Goal: Information Seeking & Learning: Learn about a topic

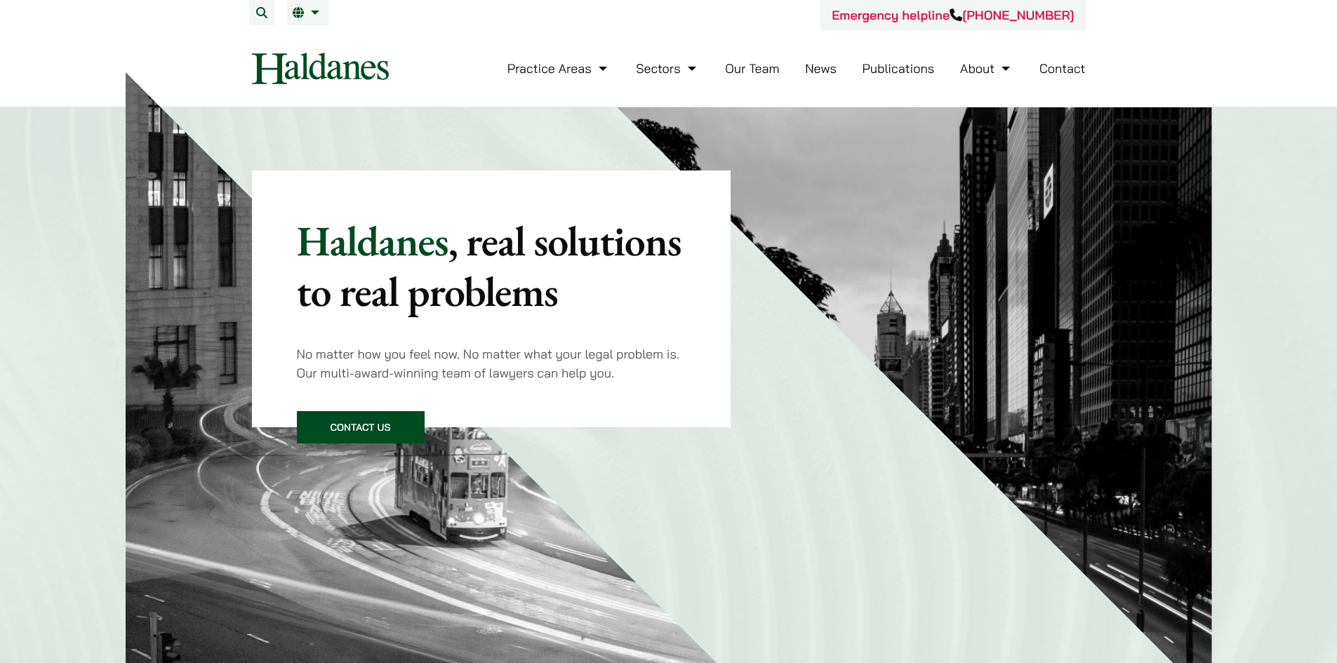
click at [756, 70] on link "Our Team" at bounding box center [752, 68] width 54 height 16
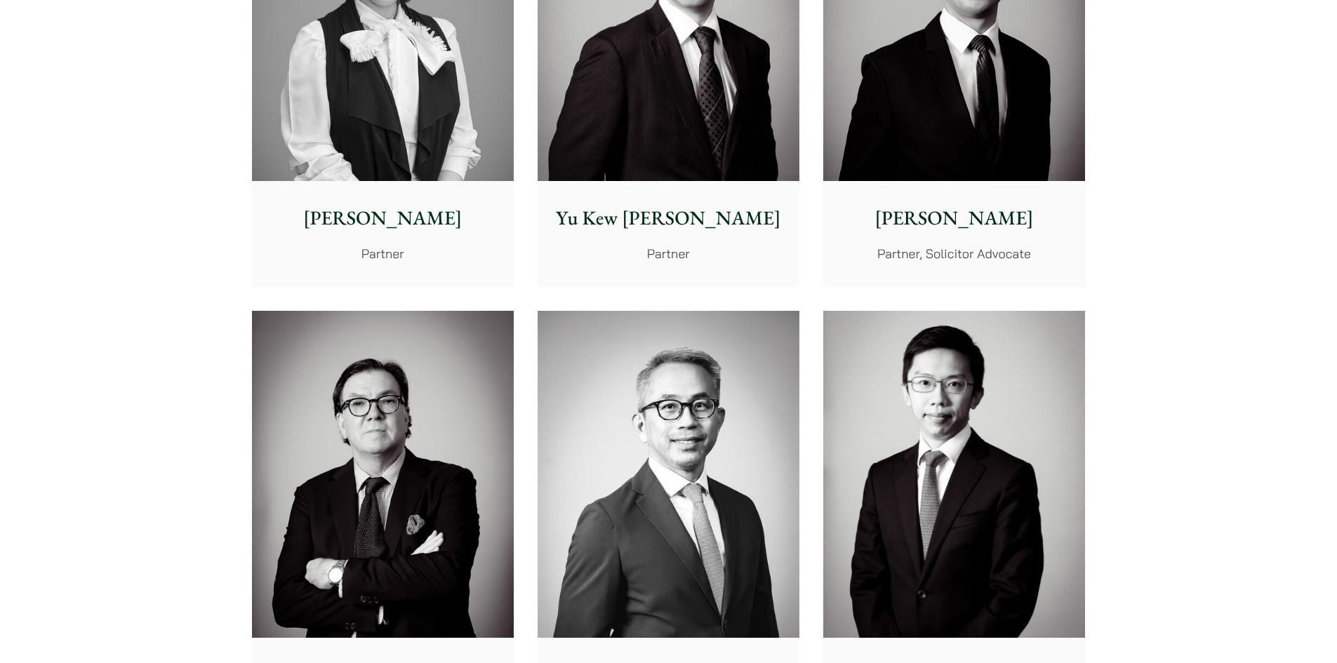
scroll to position [1544, 0]
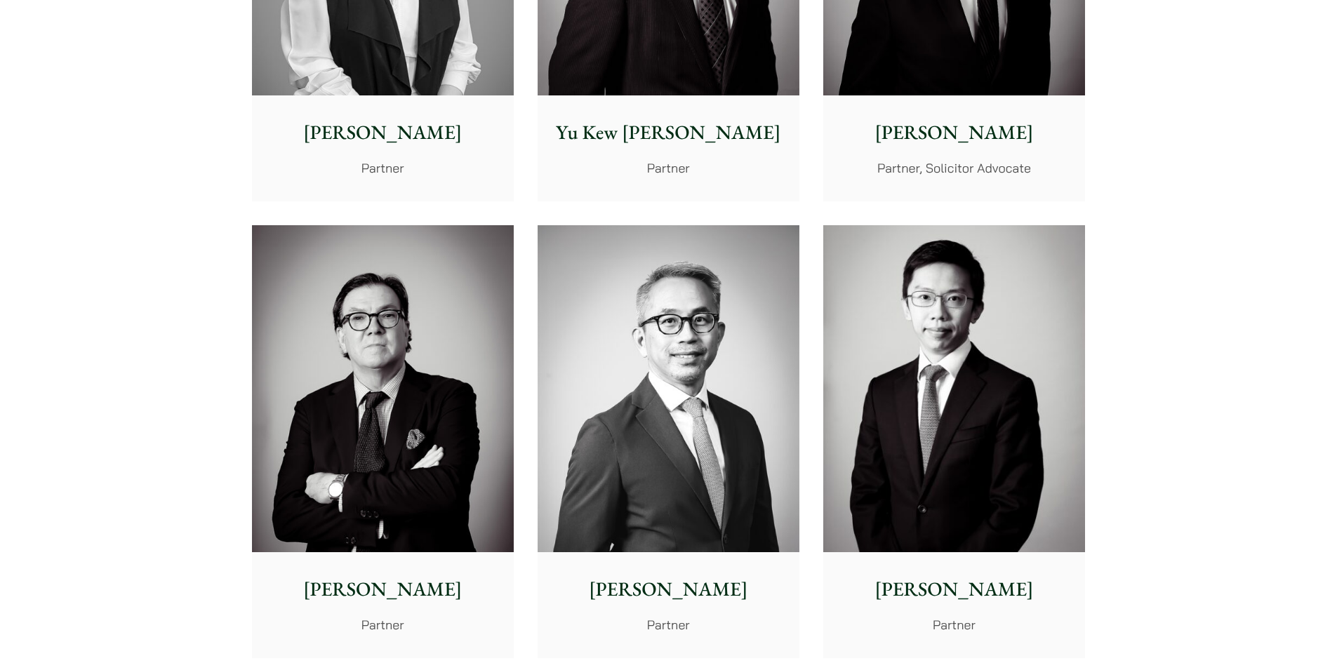
click at [940, 137] on p "[PERSON_NAME]" at bounding box center [953, 132] width 239 height 29
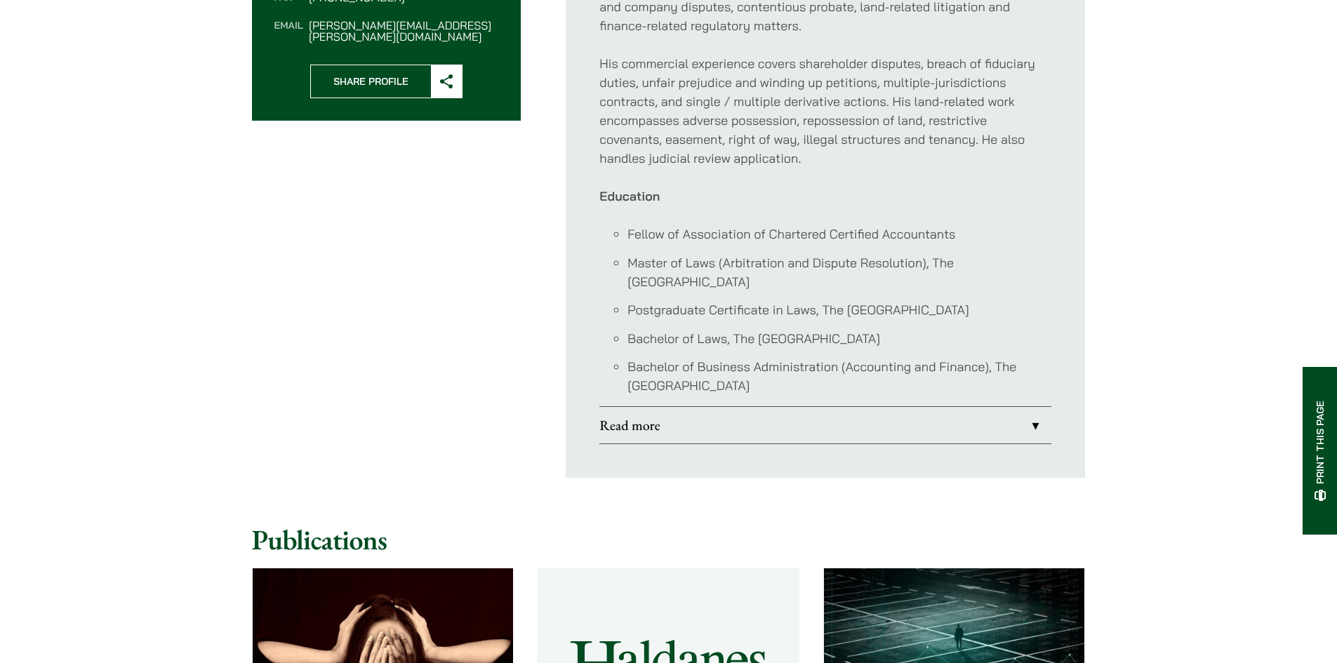
scroll to position [772, 0]
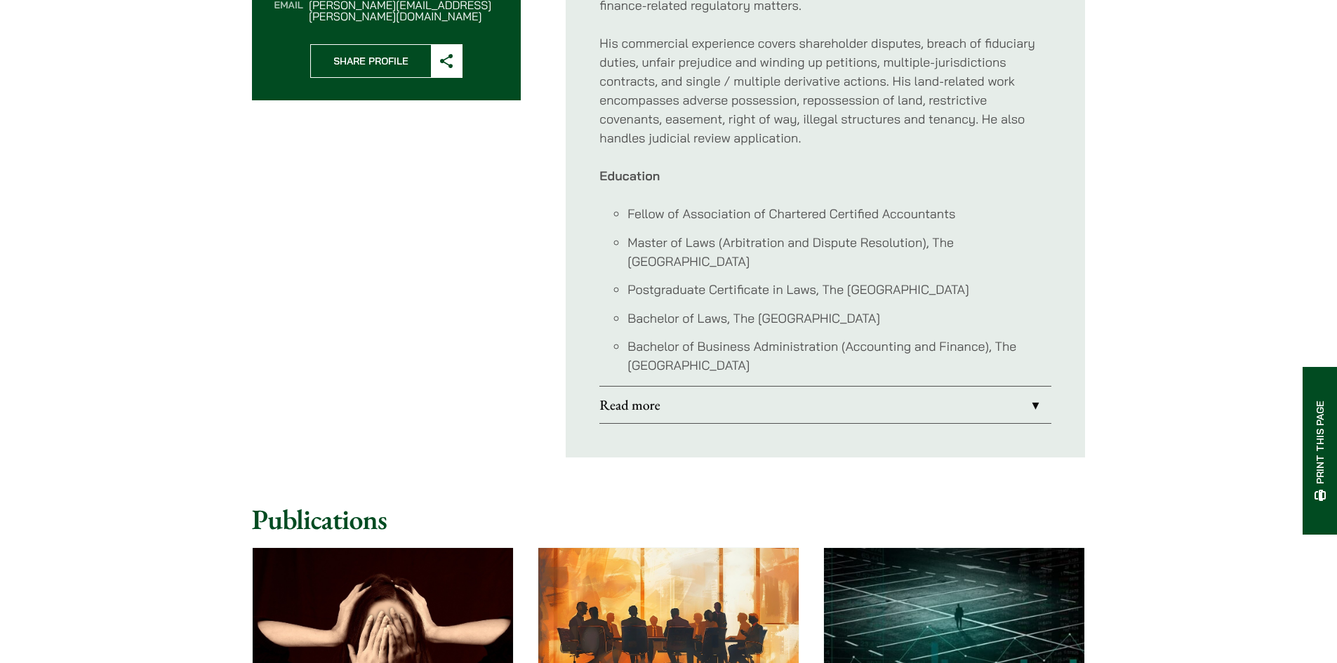
click at [664, 387] on link "Read more" at bounding box center [825, 405] width 452 height 36
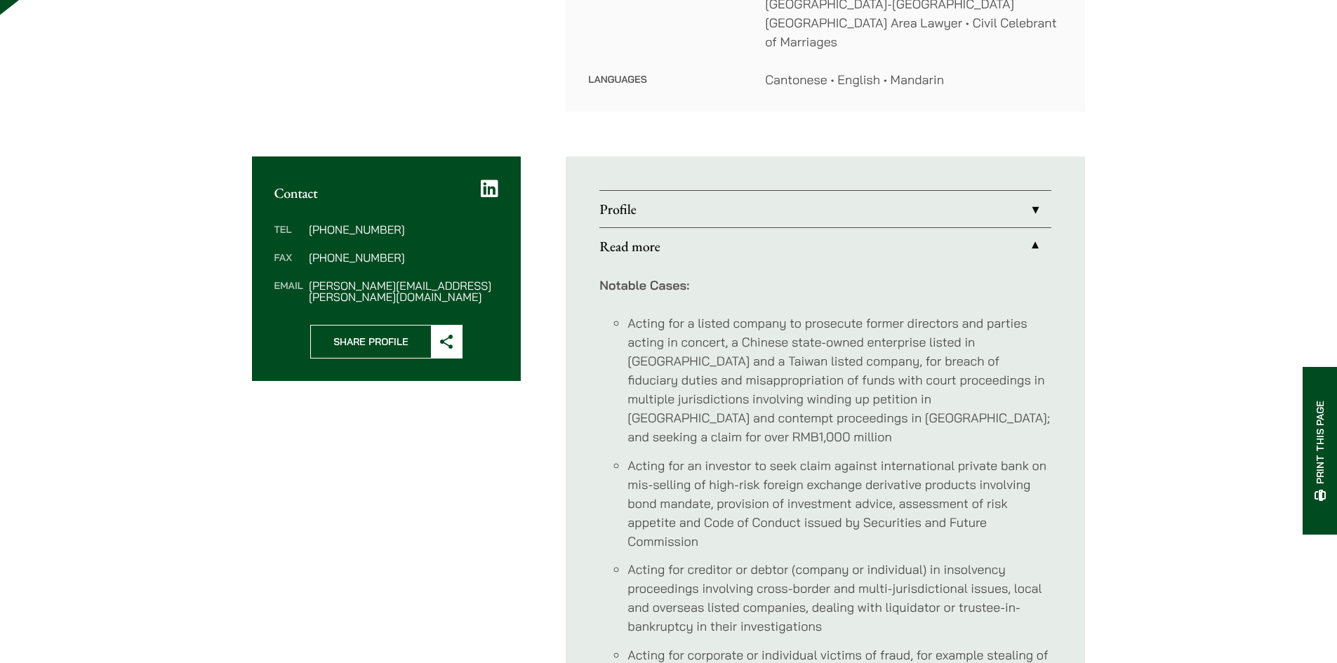
click at [638, 199] on link "Profile" at bounding box center [825, 209] width 452 height 36
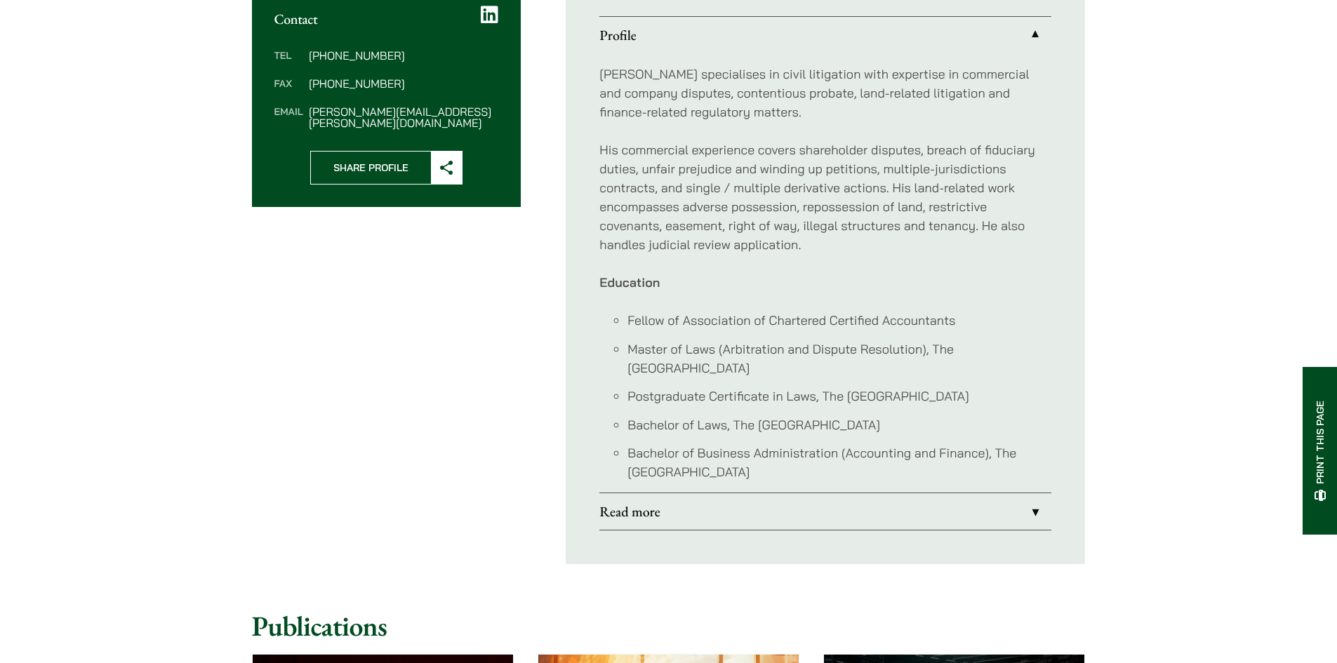
scroll to position [702, 0]
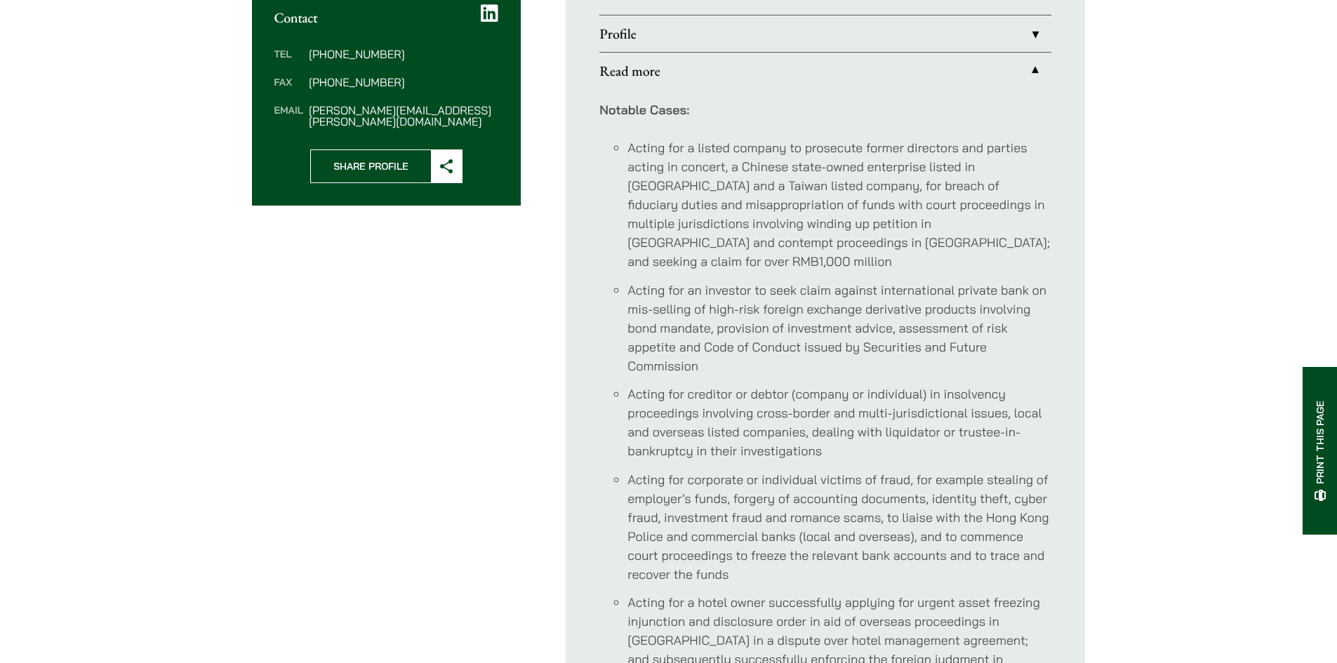
scroll to position [629, 0]
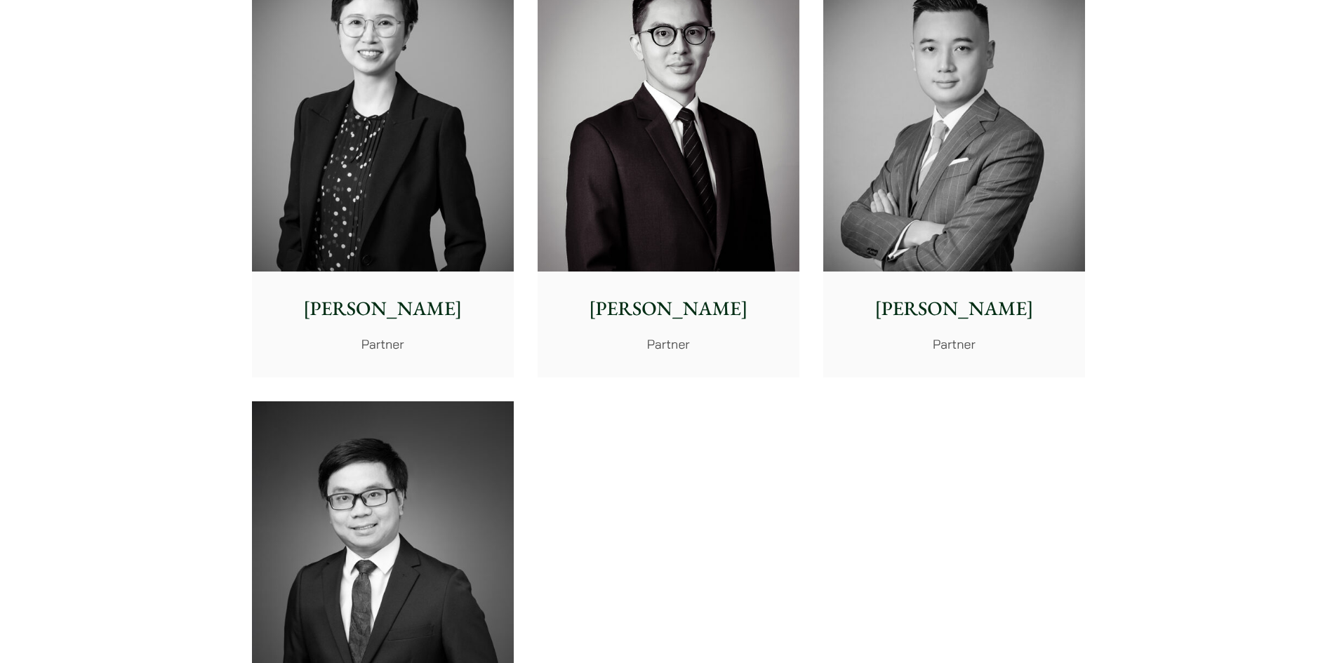
scroll to position [2882, 0]
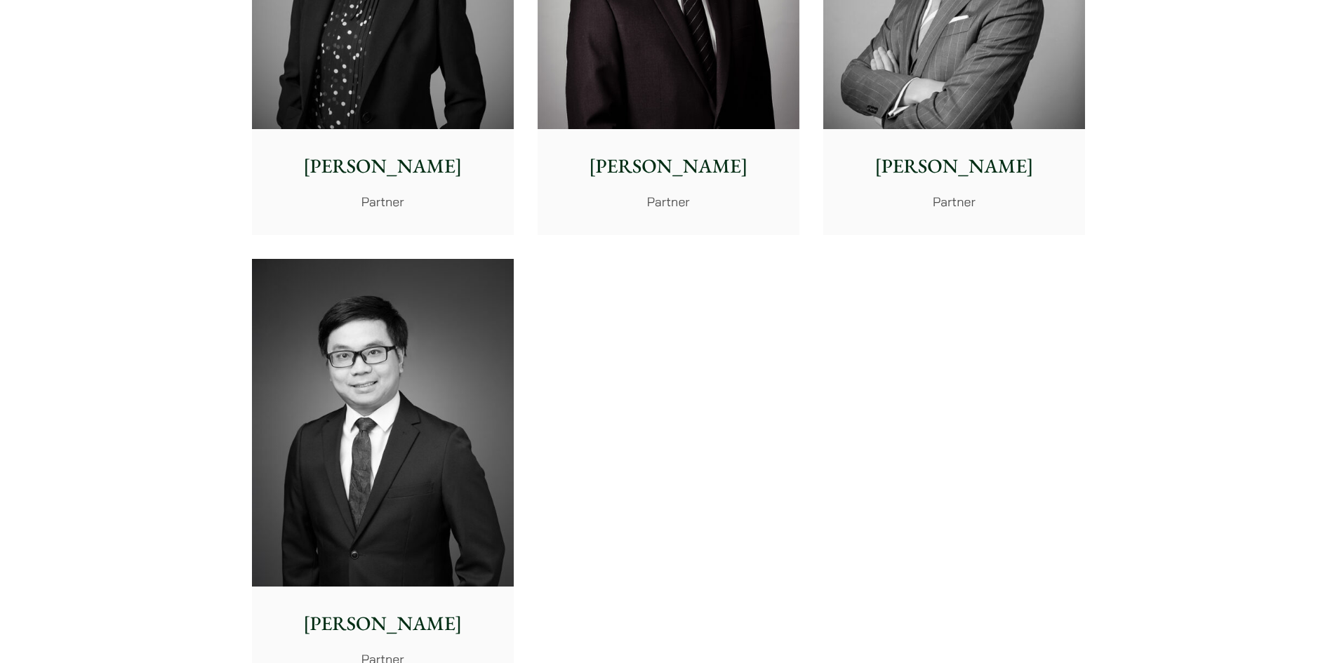
click at [364, 623] on p "Anthony Leung" at bounding box center [382, 623] width 239 height 29
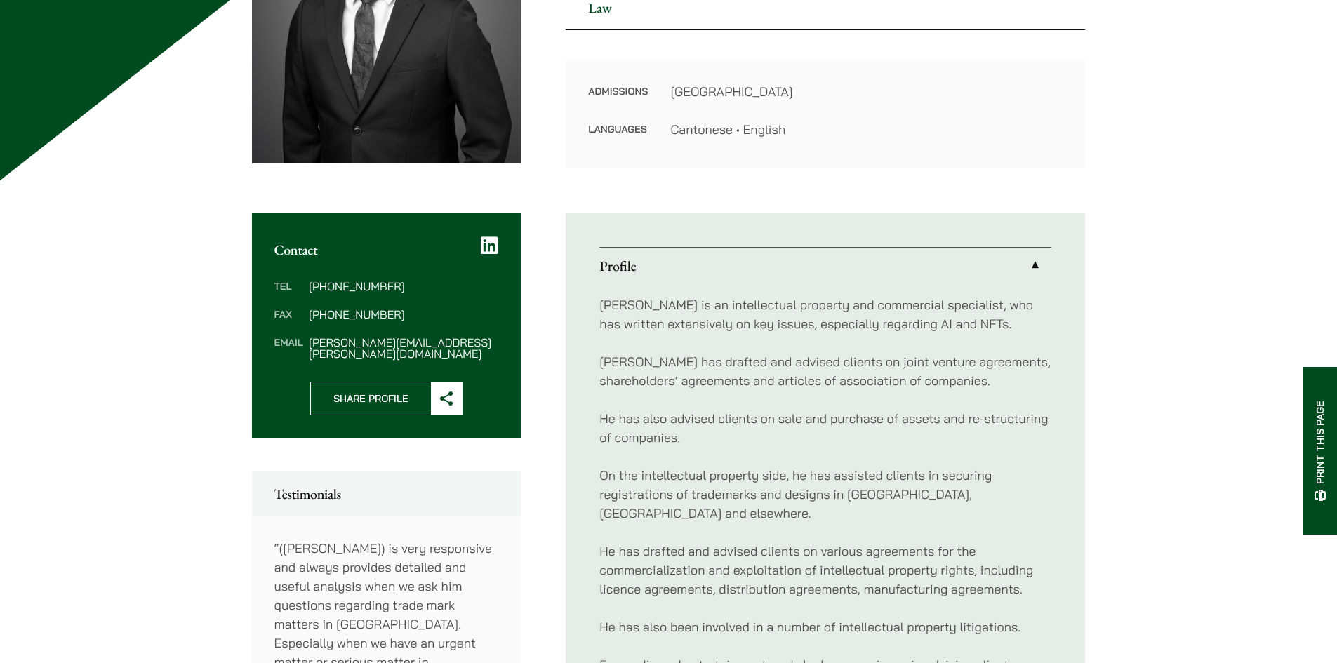
scroll to position [561, 0]
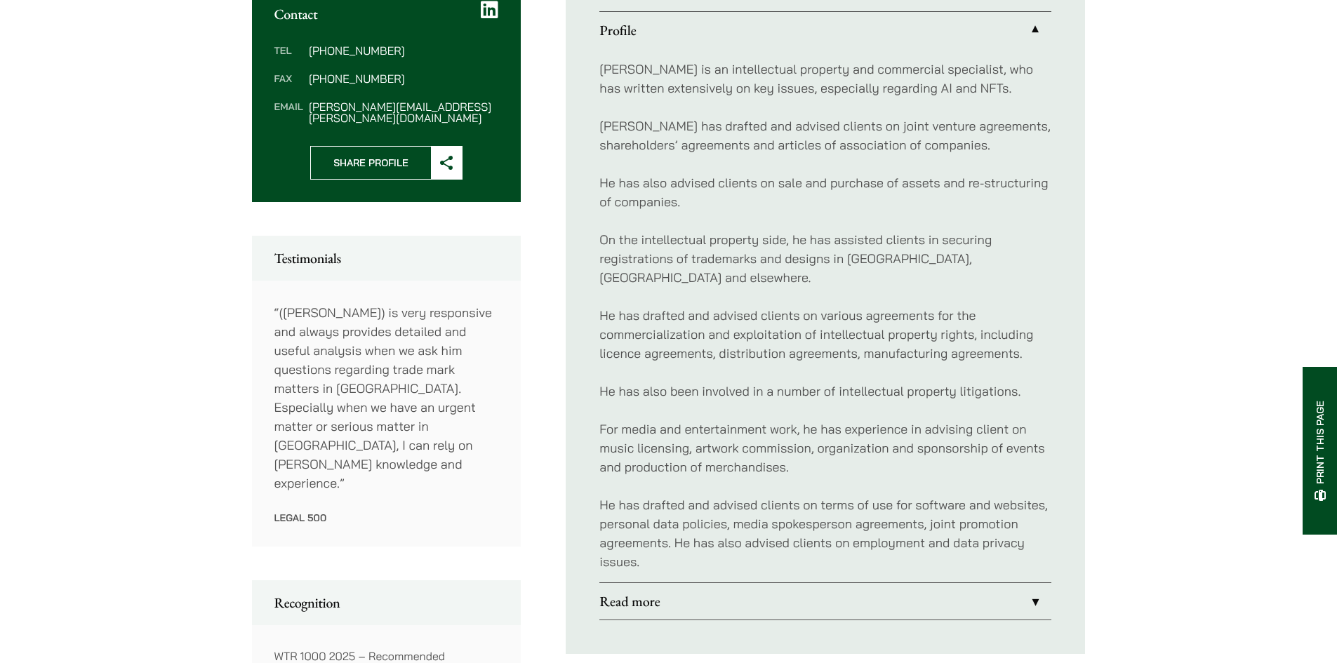
click at [630, 590] on link "Read more" at bounding box center [825, 601] width 452 height 36
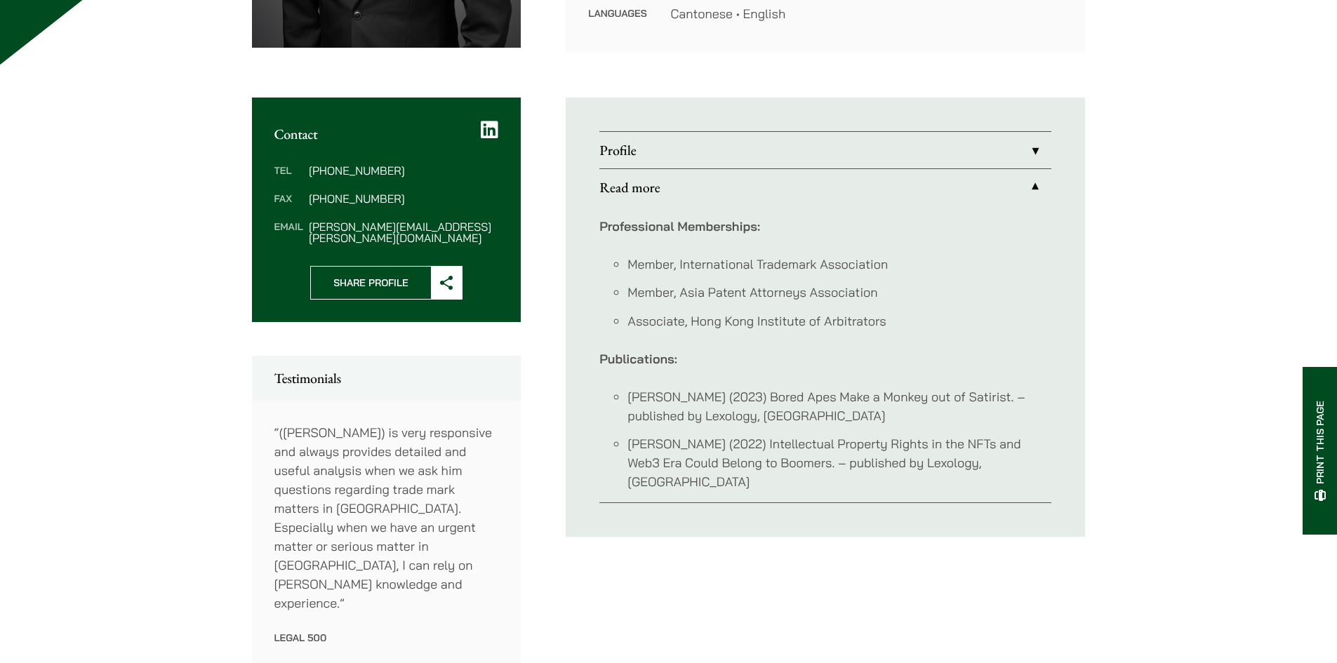
scroll to position [351, 0]
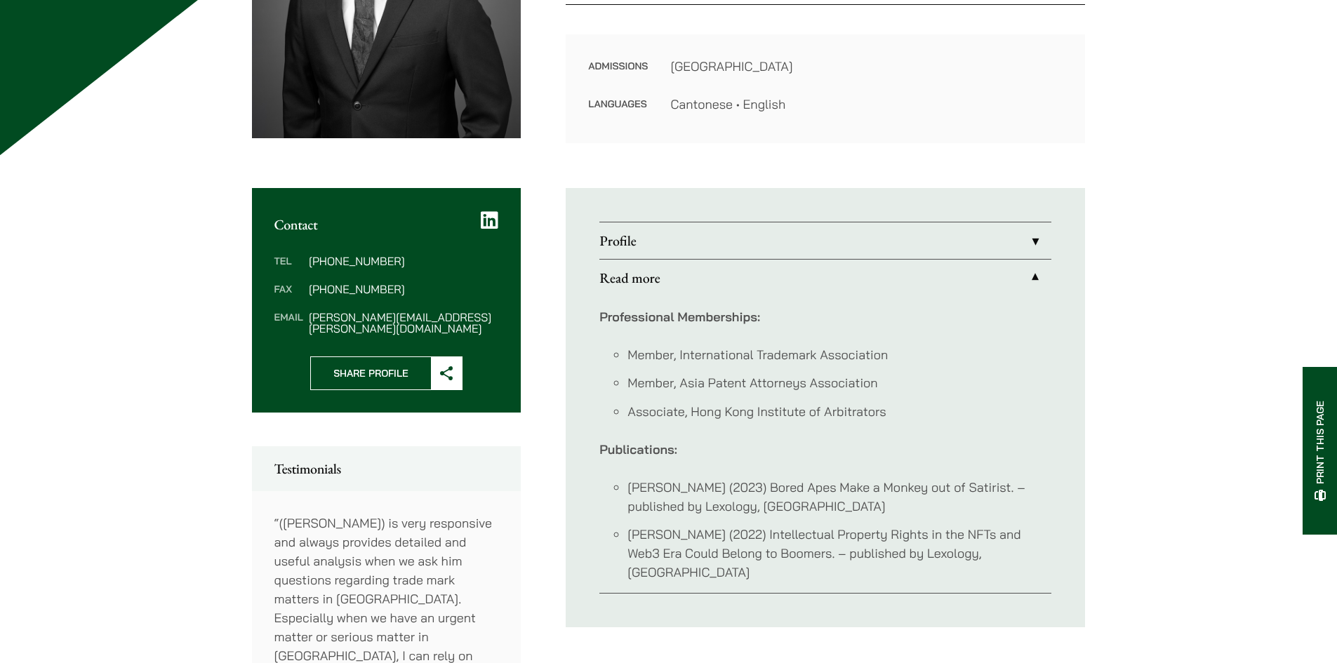
click at [653, 234] on link "Profile" at bounding box center [825, 240] width 452 height 36
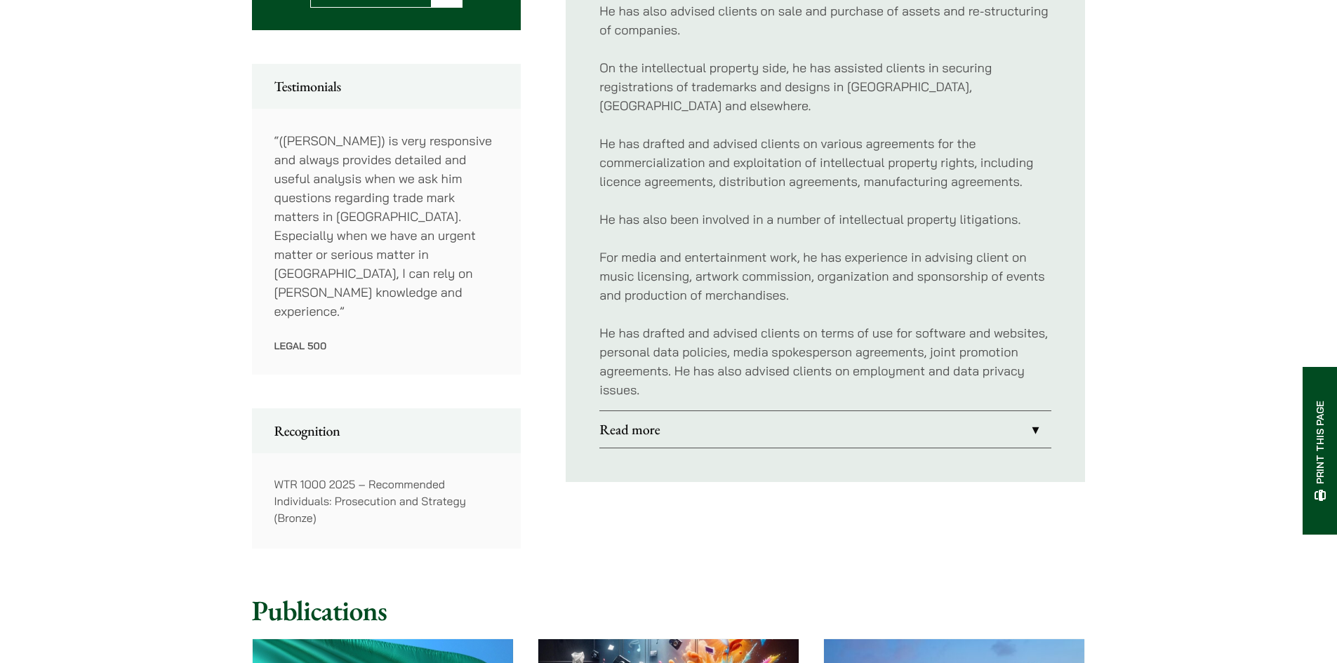
scroll to position [912, 0]
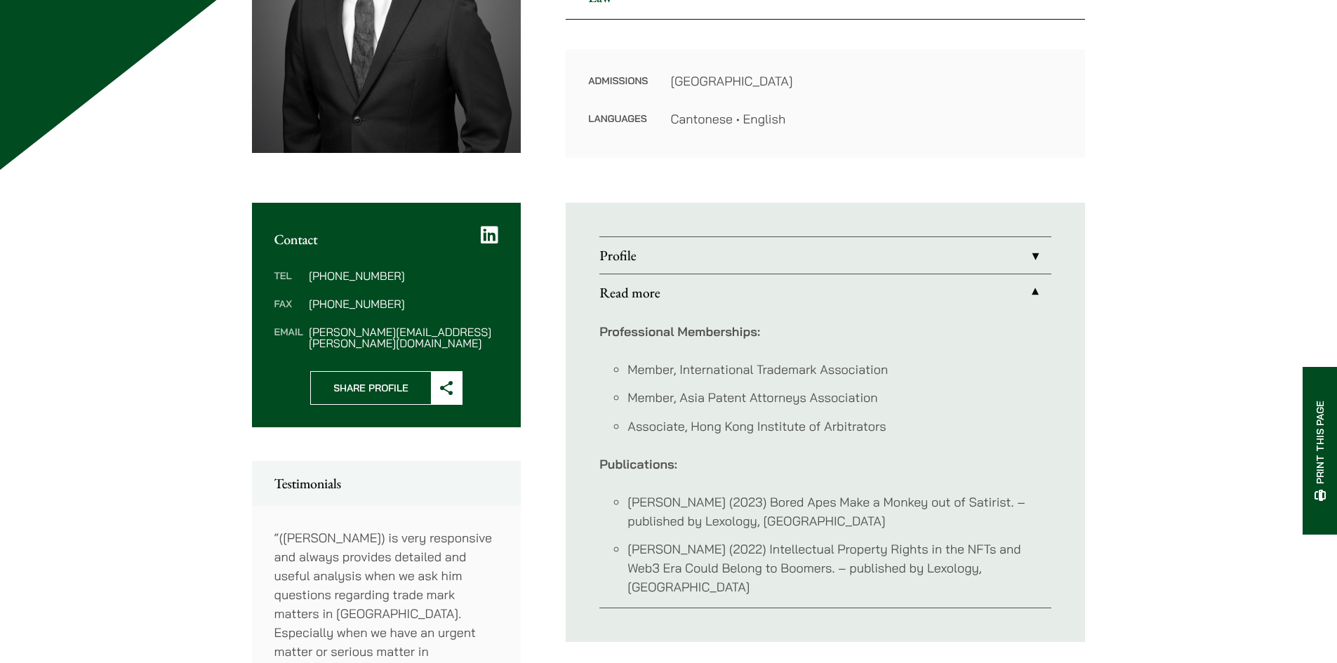
scroll to position [335, 0]
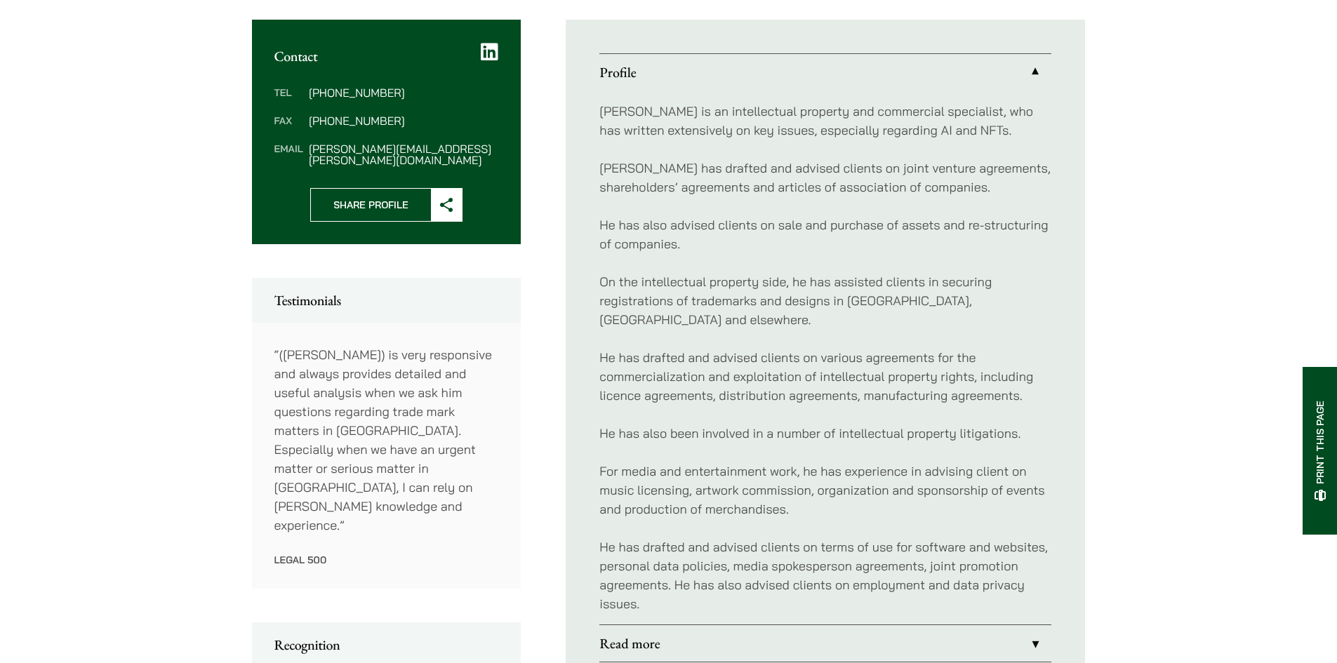
scroll to position [539, 0]
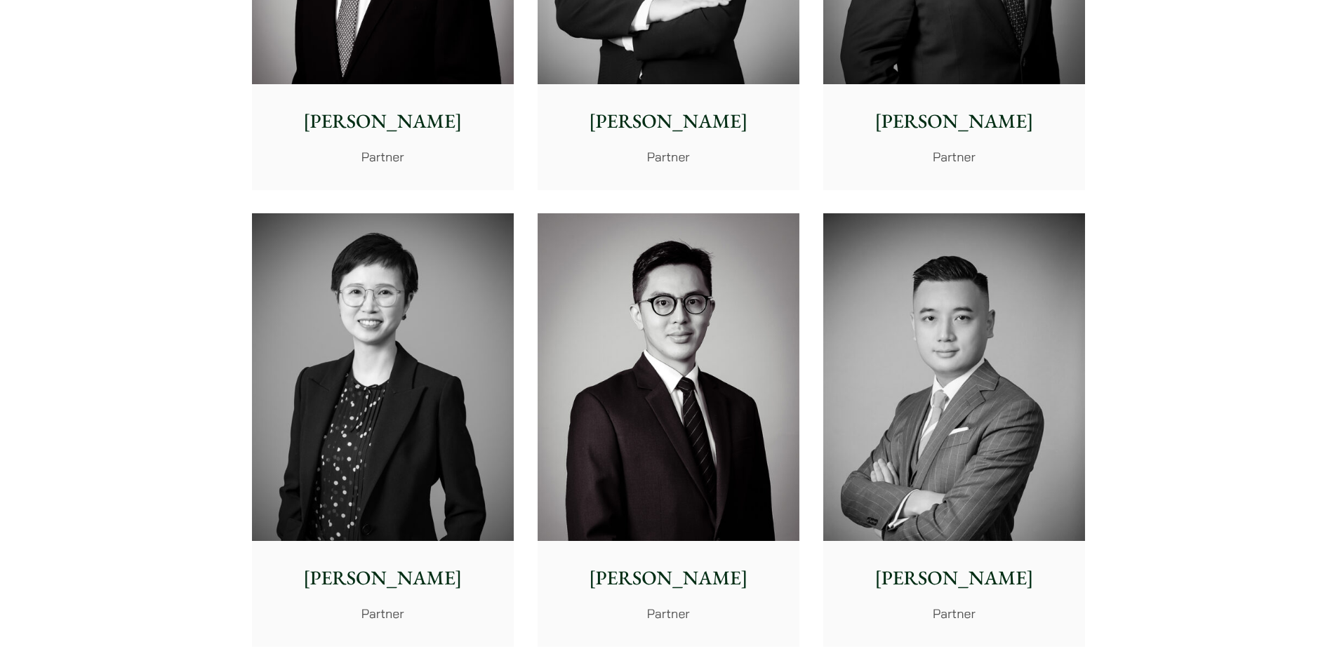
scroll to position [2469, 0]
click at [429, 412] on img at bounding box center [383, 378] width 262 height 328
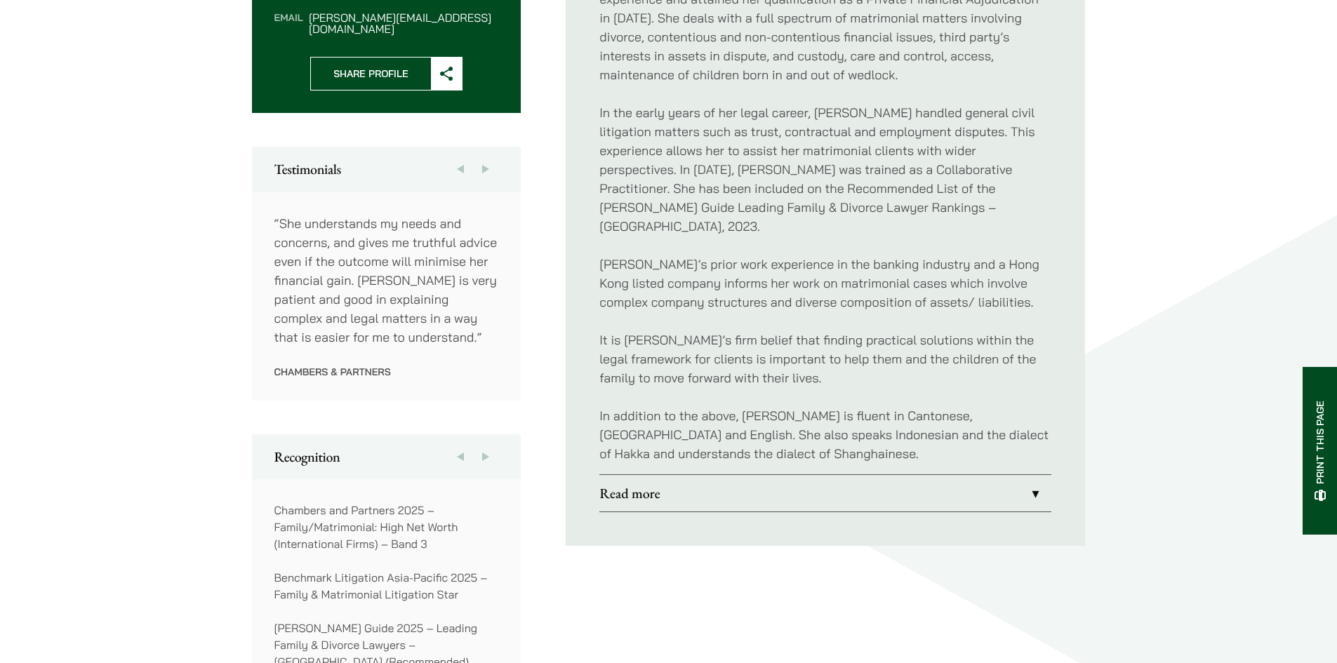
scroll to position [772, 0]
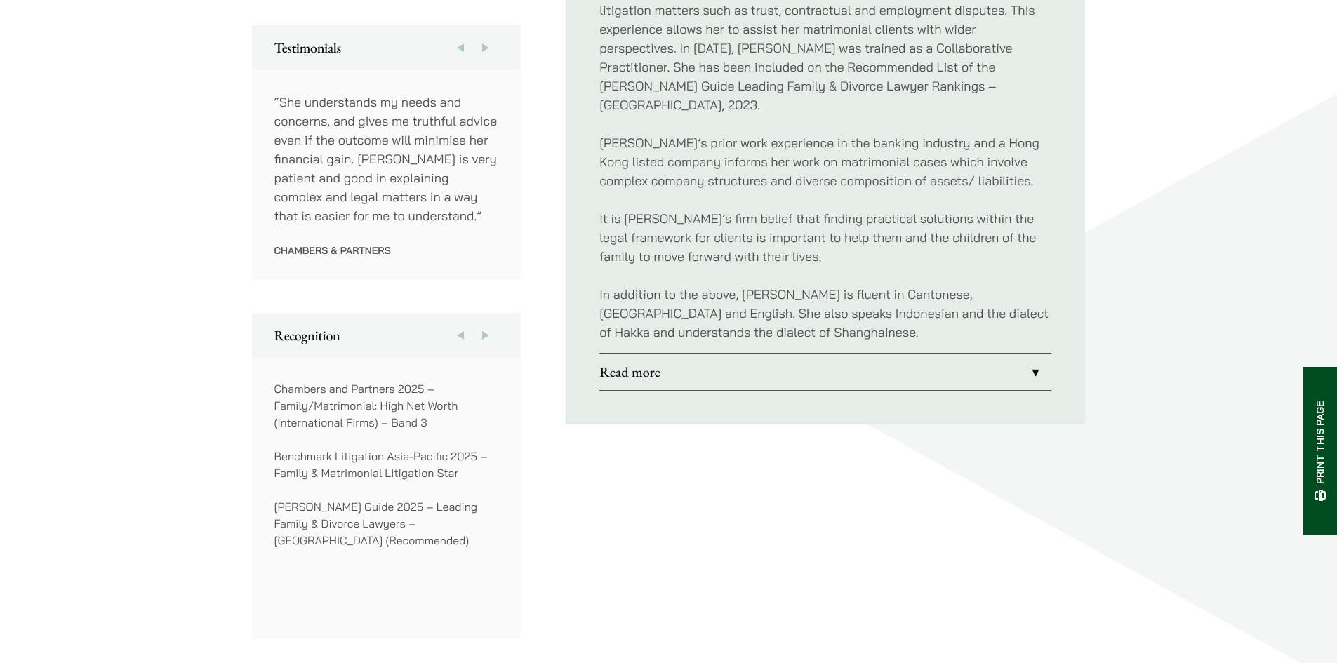
click at [790, 354] on link "Read more" at bounding box center [825, 372] width 452 height 36
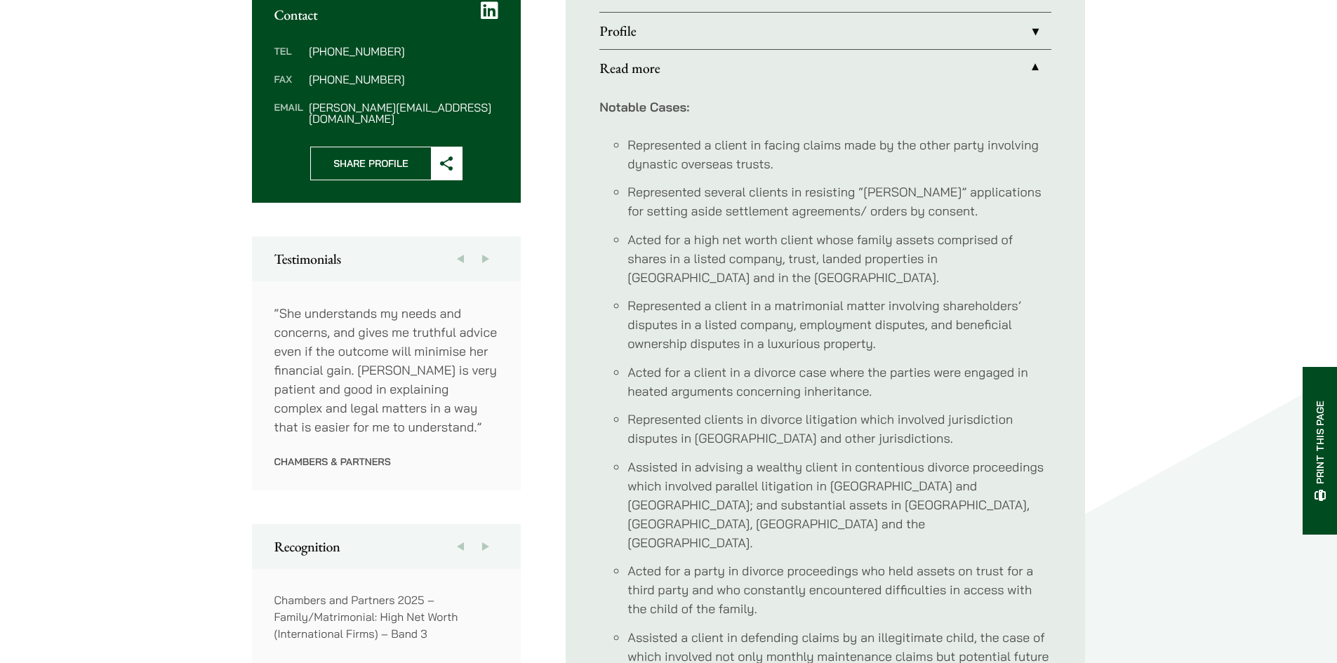
scroll to position [421, 0]
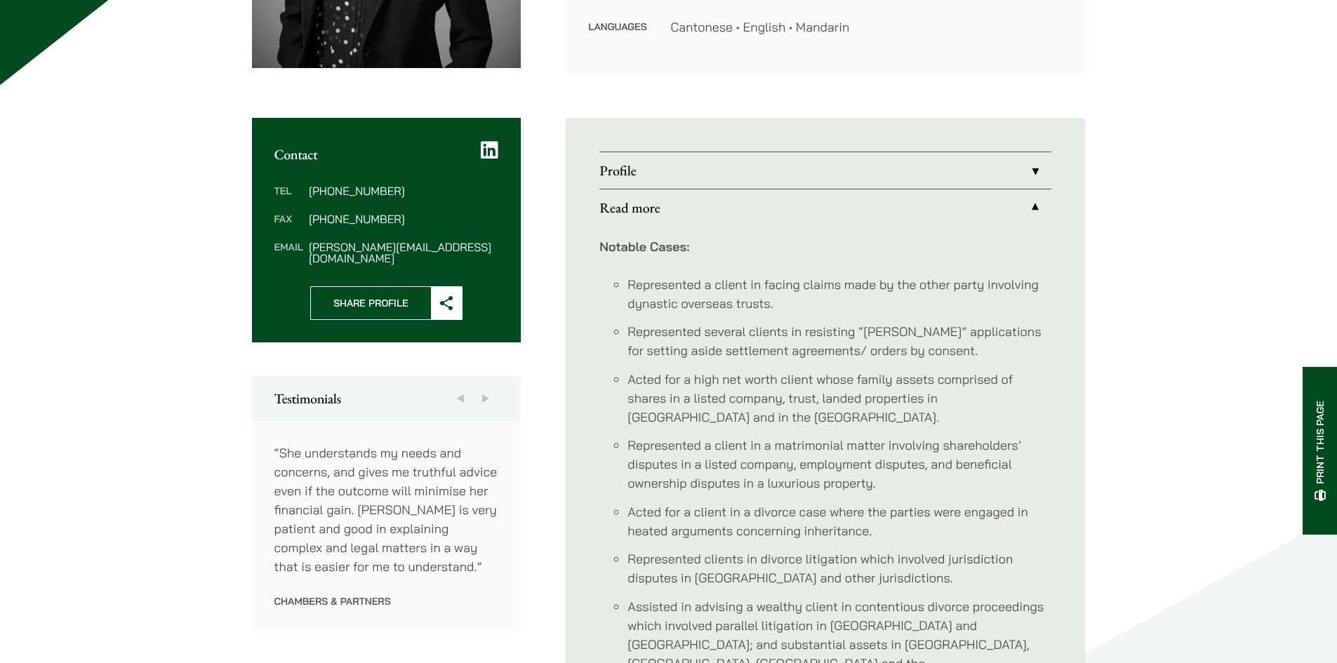
click at [625, 168] on link "Profile" at bounding box center [825, 170] width 452 height 36
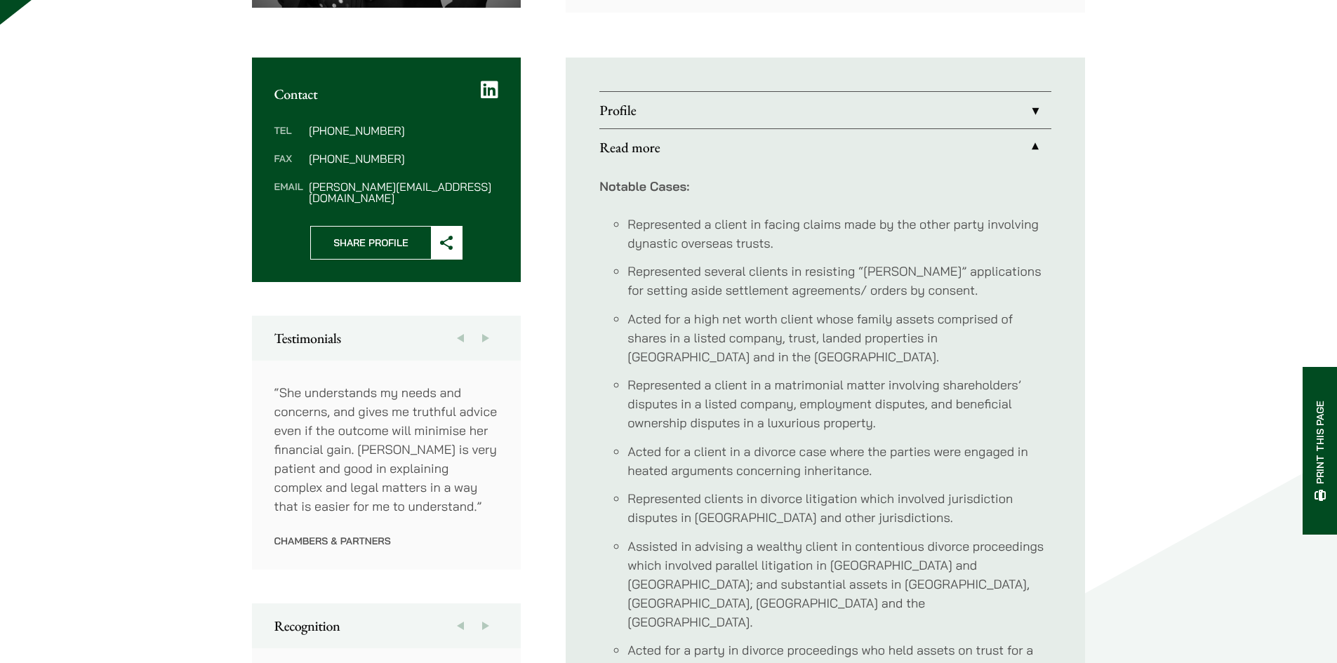
scroll to position [539, 0]
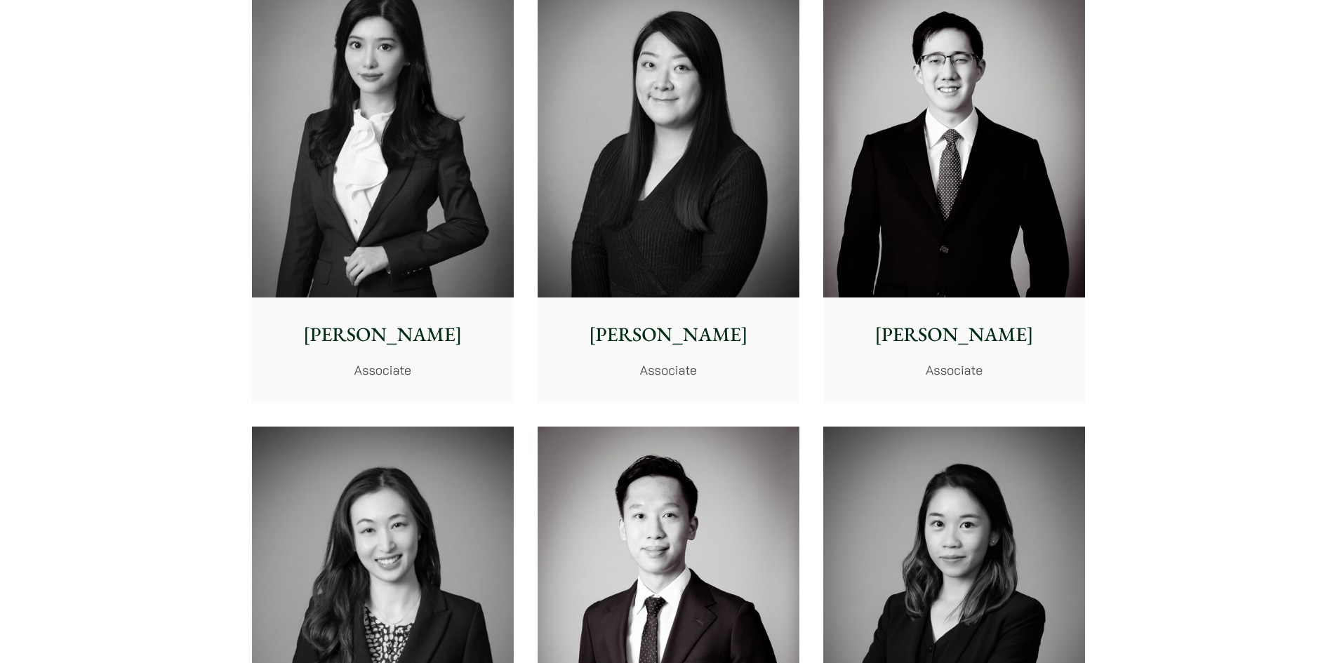
scroll to position [4090, 0]
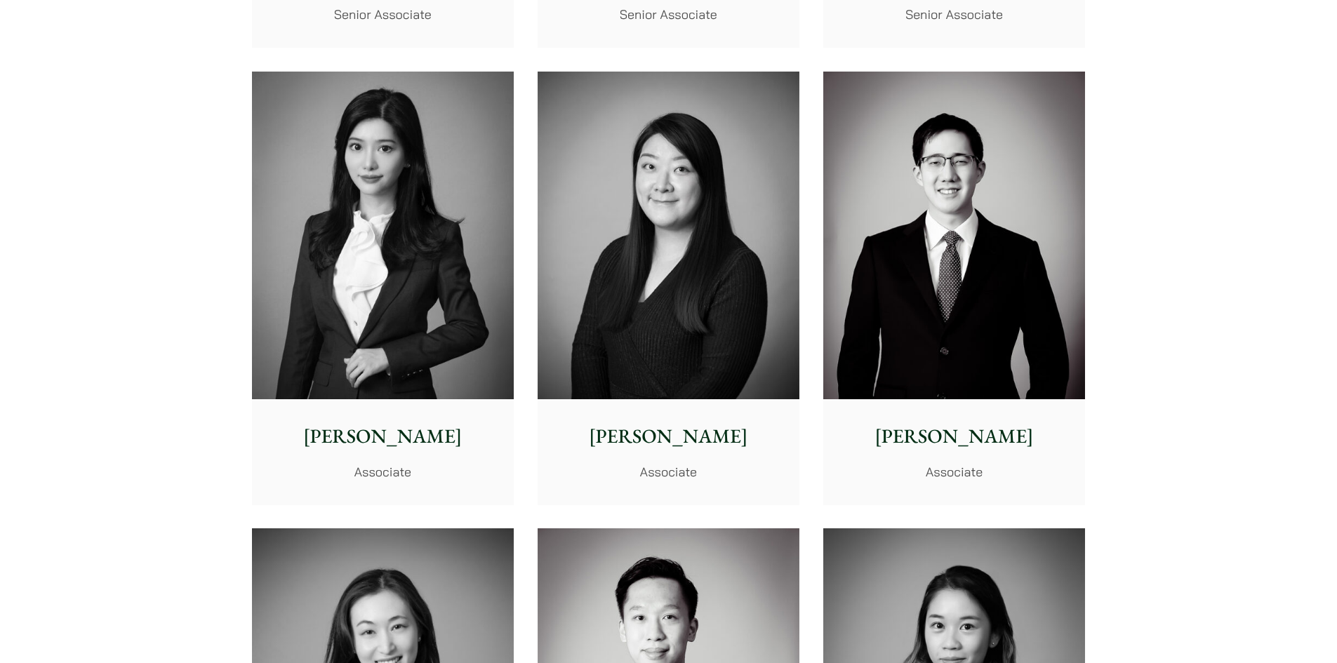
click at [1032, 260] on img at bounding box center [954, 236] width 262 height 328
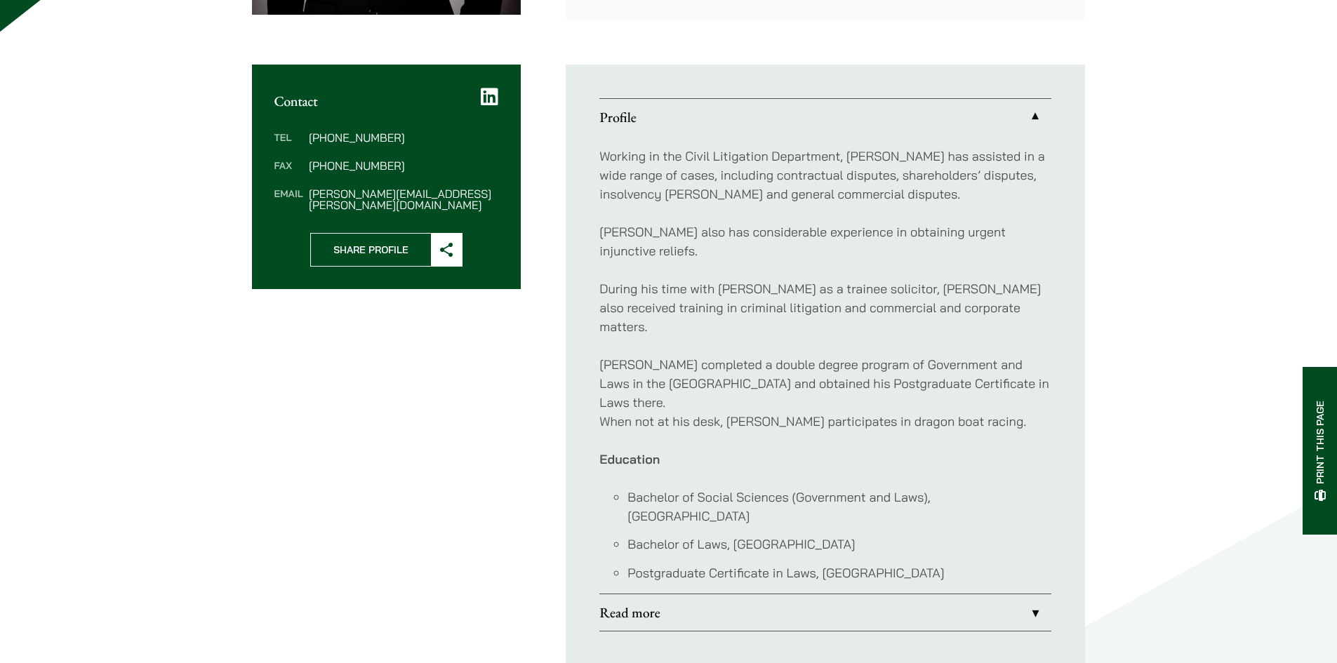
scroll to position [632, 0]
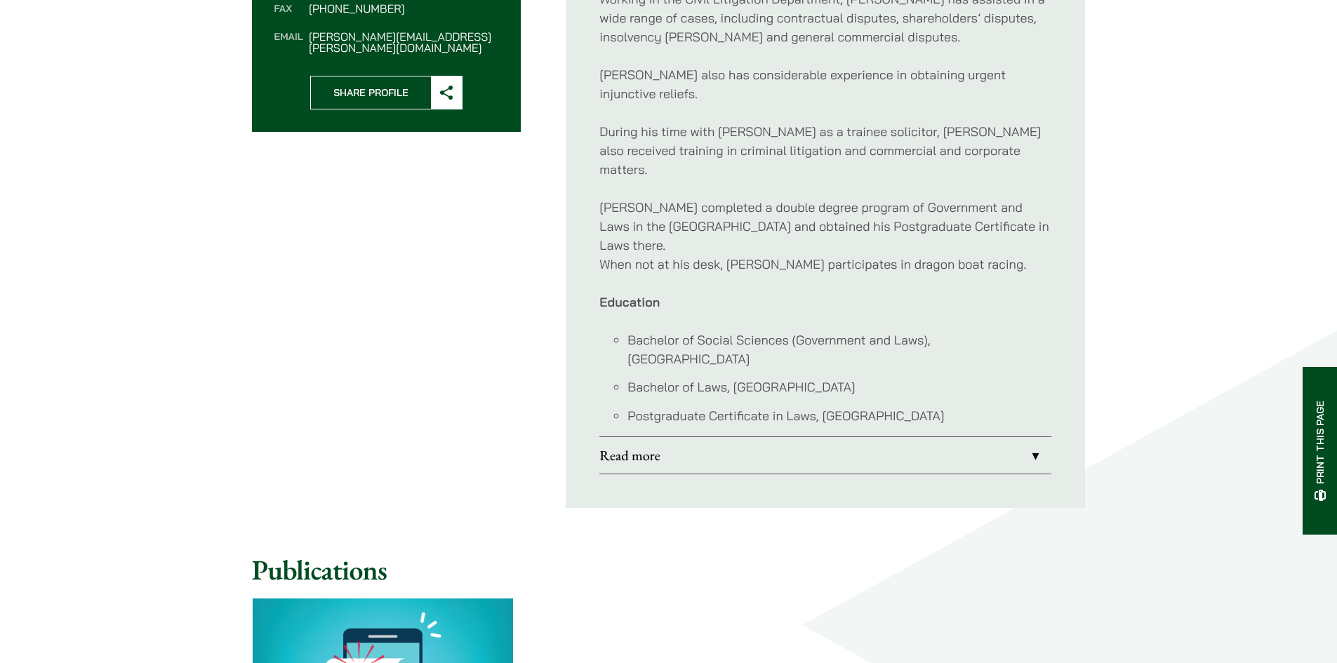
click at [849, 437] on link "Read more" at bounding box center [825, 455] width 452 height 36
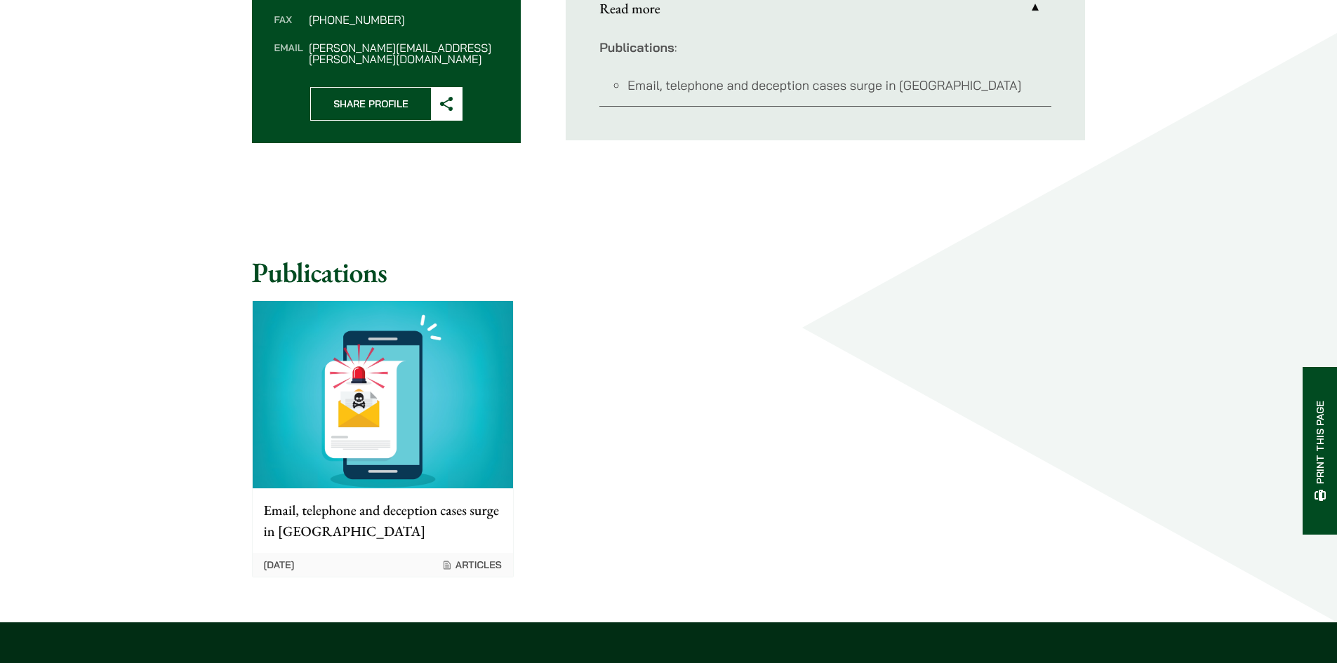
scroll to position [421, 0]
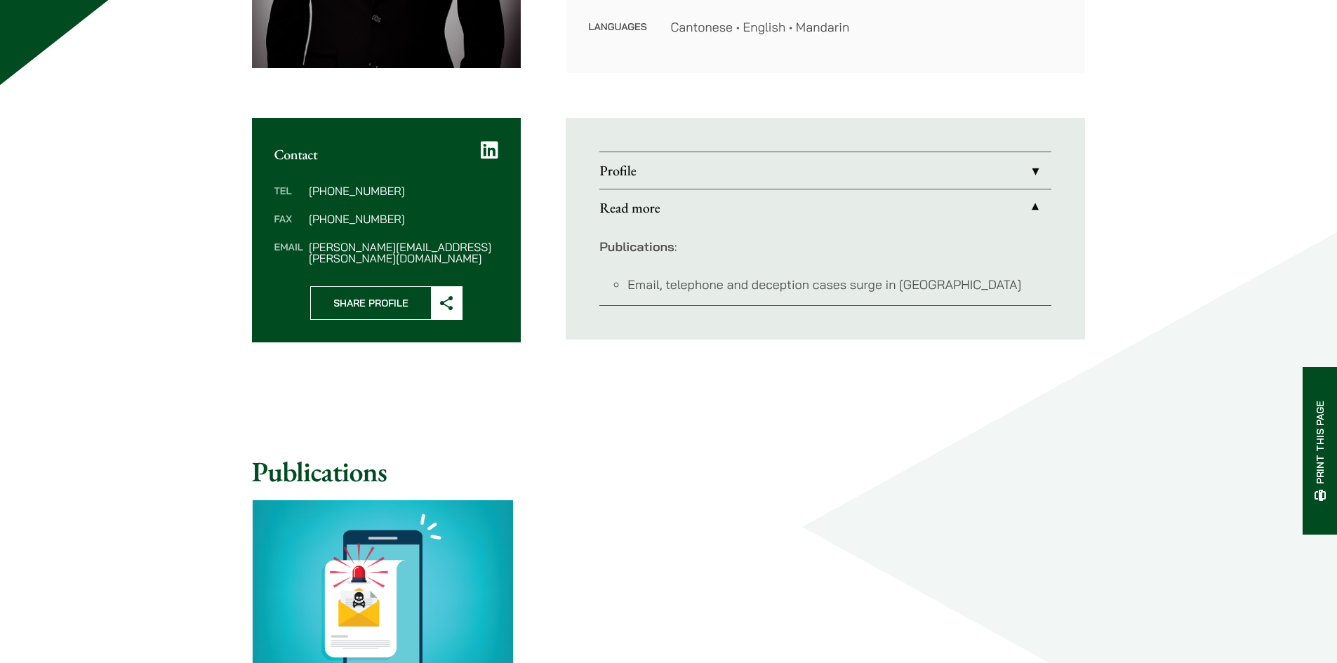
click at [703, 162] on link "Profile" at bounding box center [825, 170] width 452 height 36
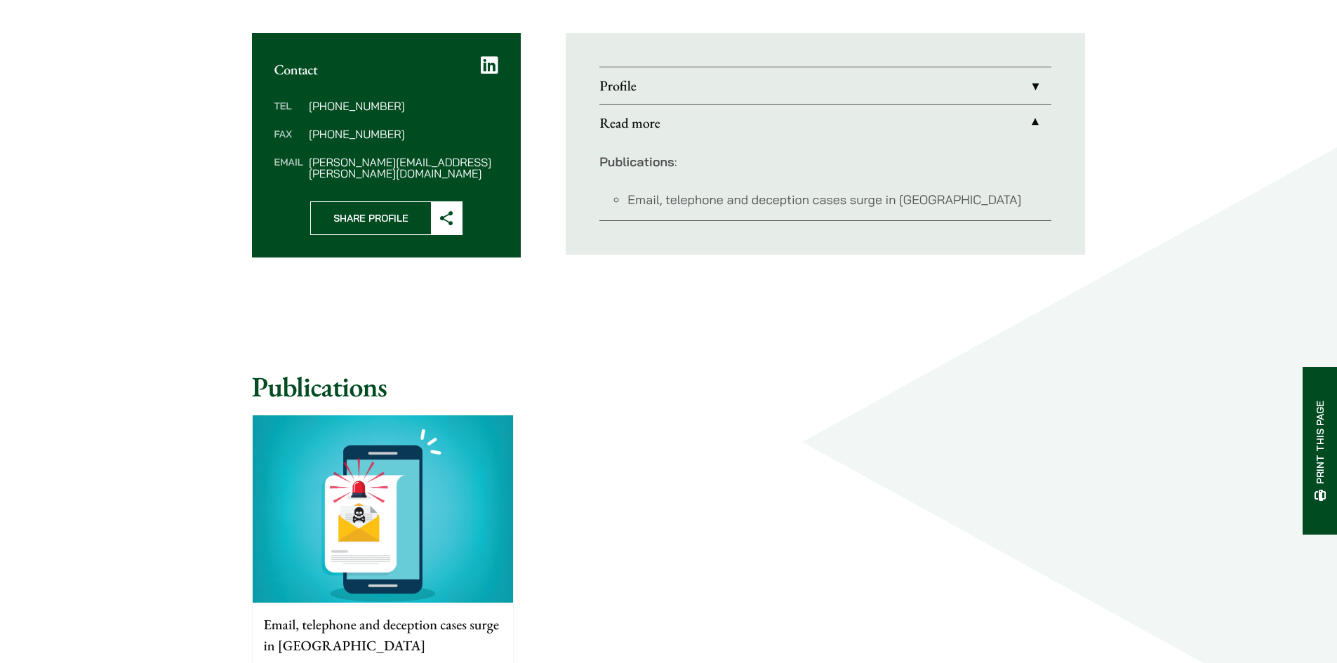
scroll to position [539, 0]
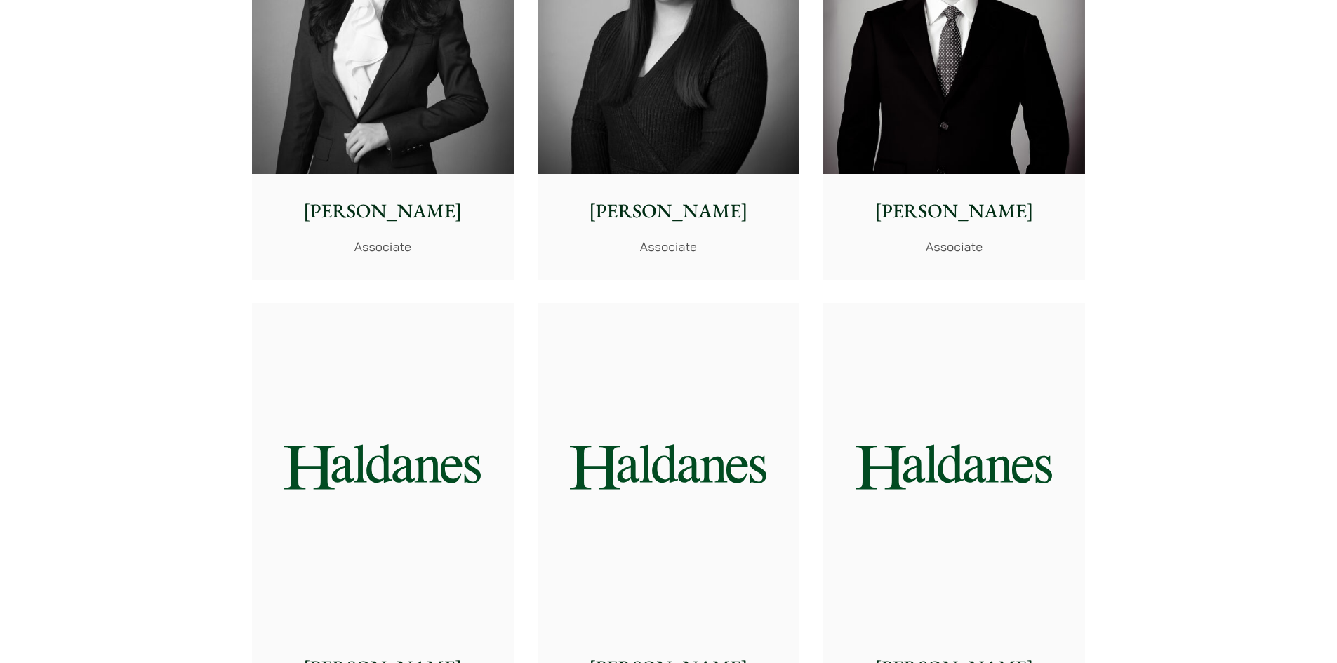
scroll to position [4370, 0]
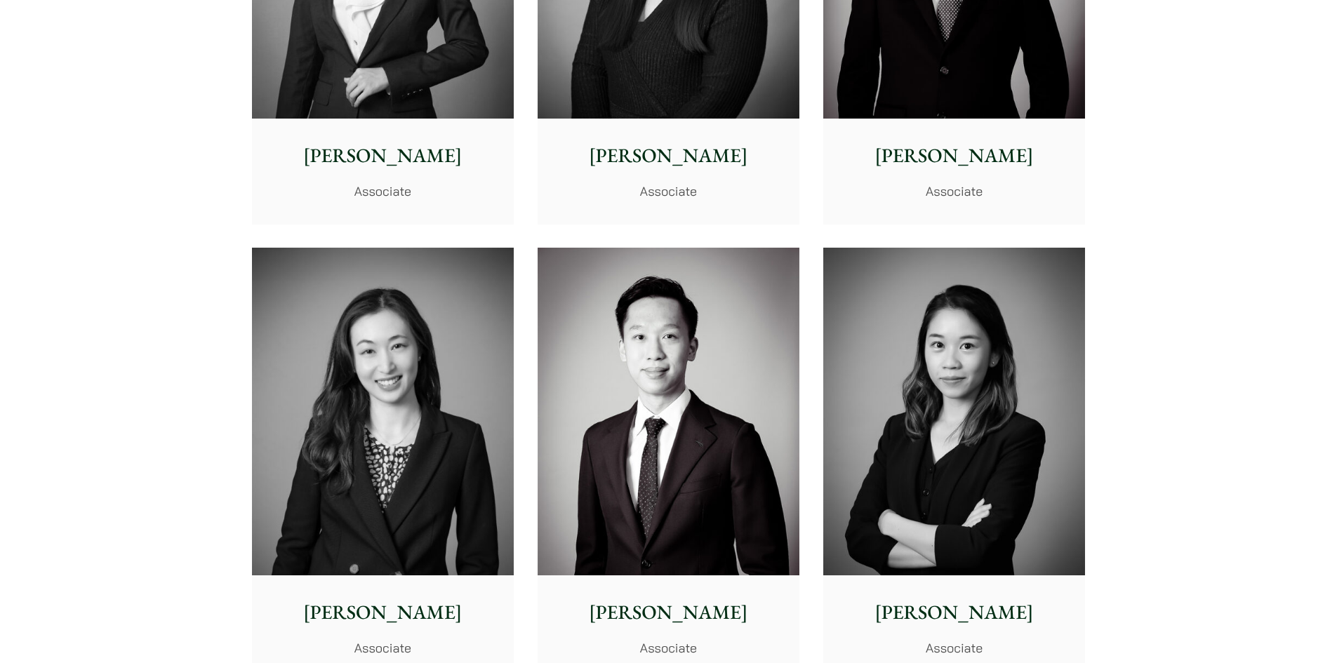
click at [696, 406] on img at bounding box center [669, 412] width 262 height 328
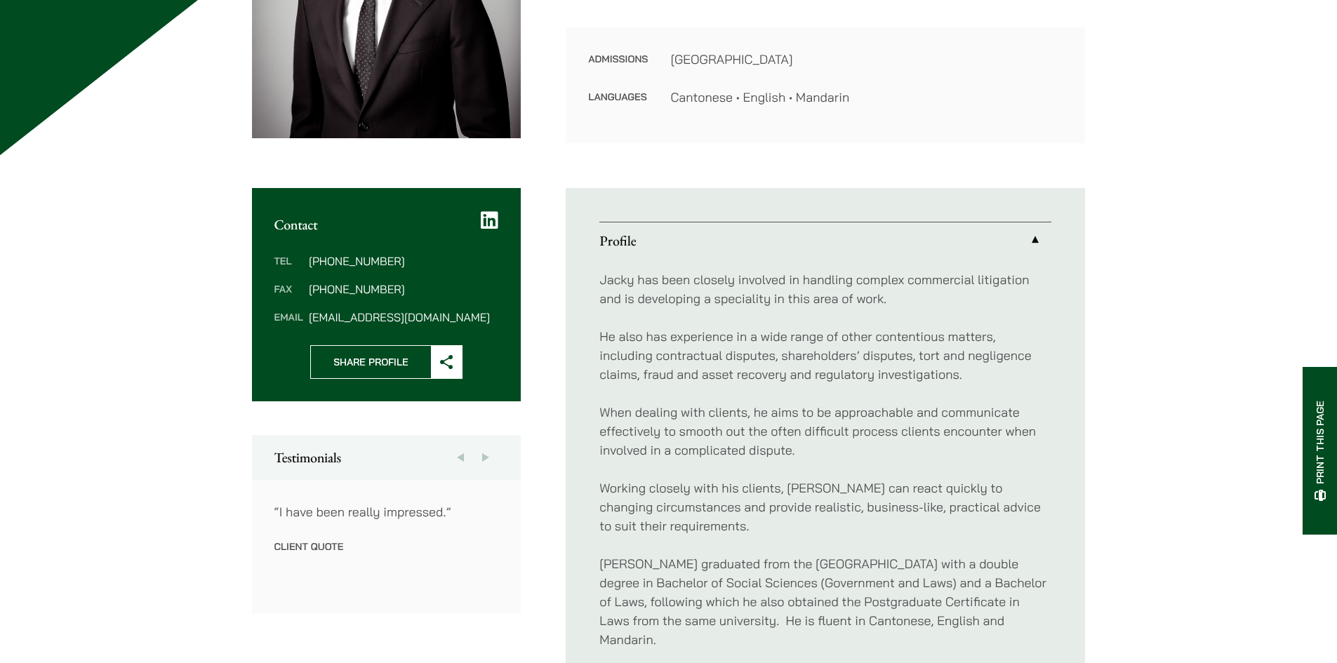
scroll to position [632, 0]
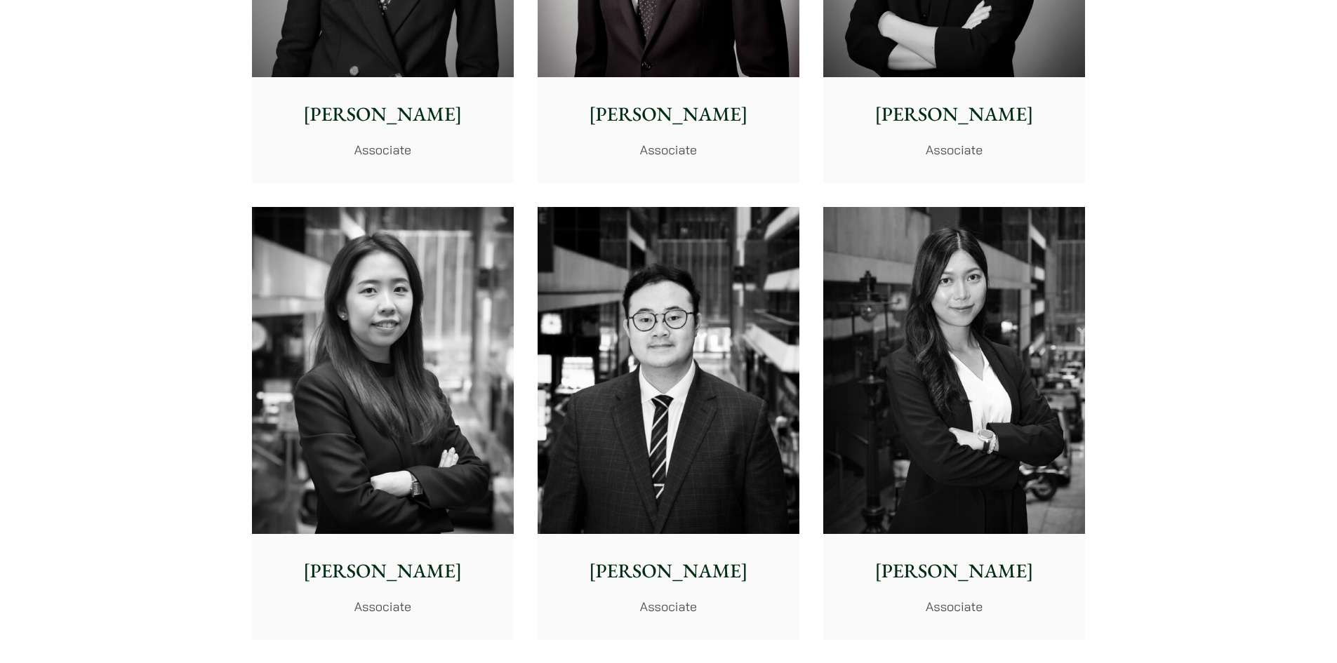
scroll to position [4588, 0]
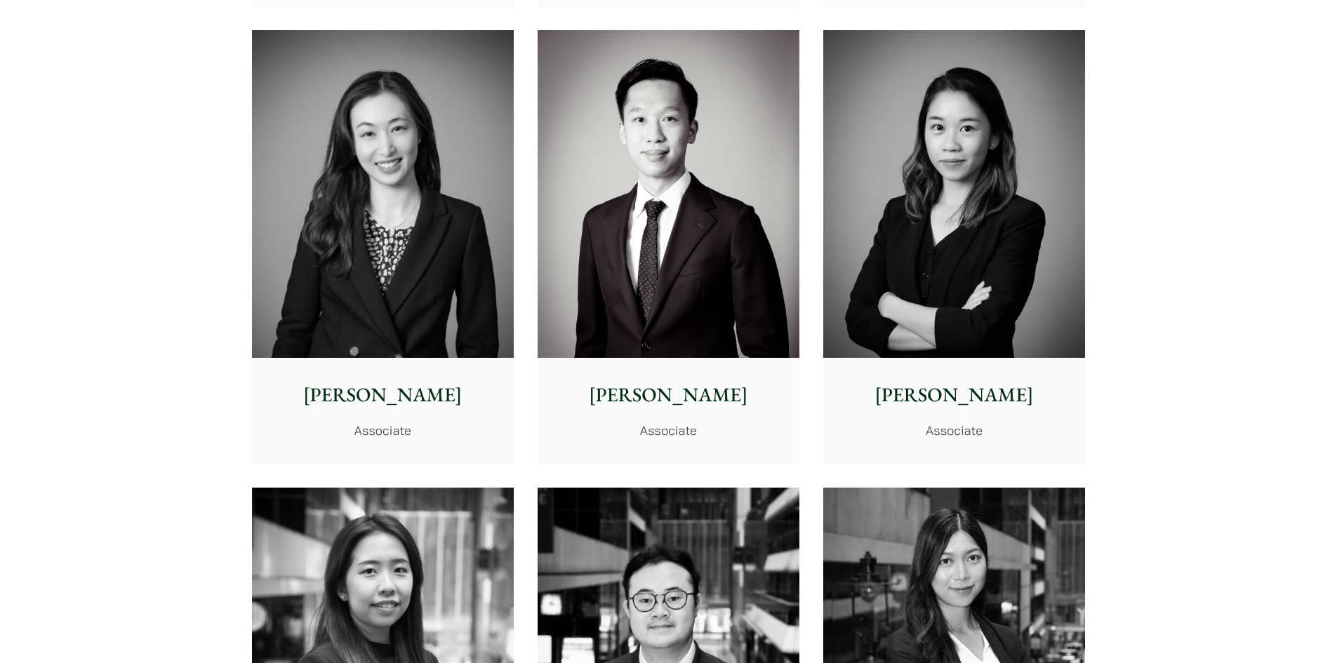
click at [957, 297] on img at bounding box center [954, 194] width 262 height 328
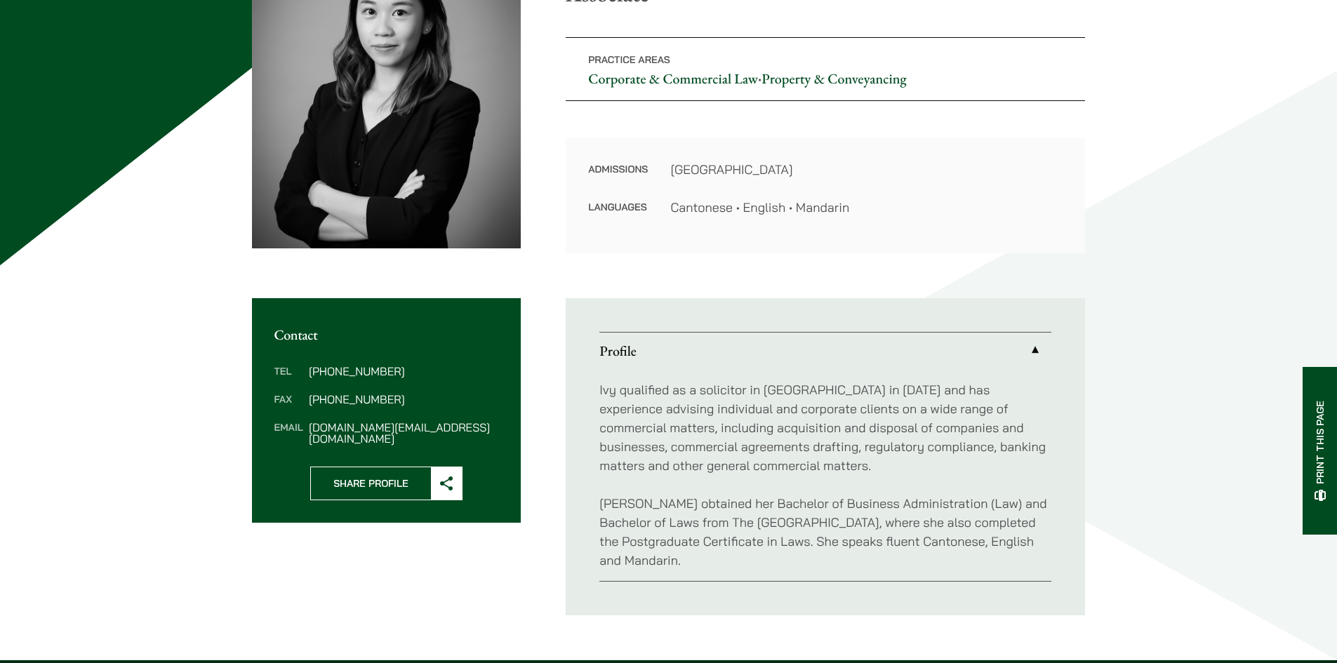
scroll to position [491, 0]
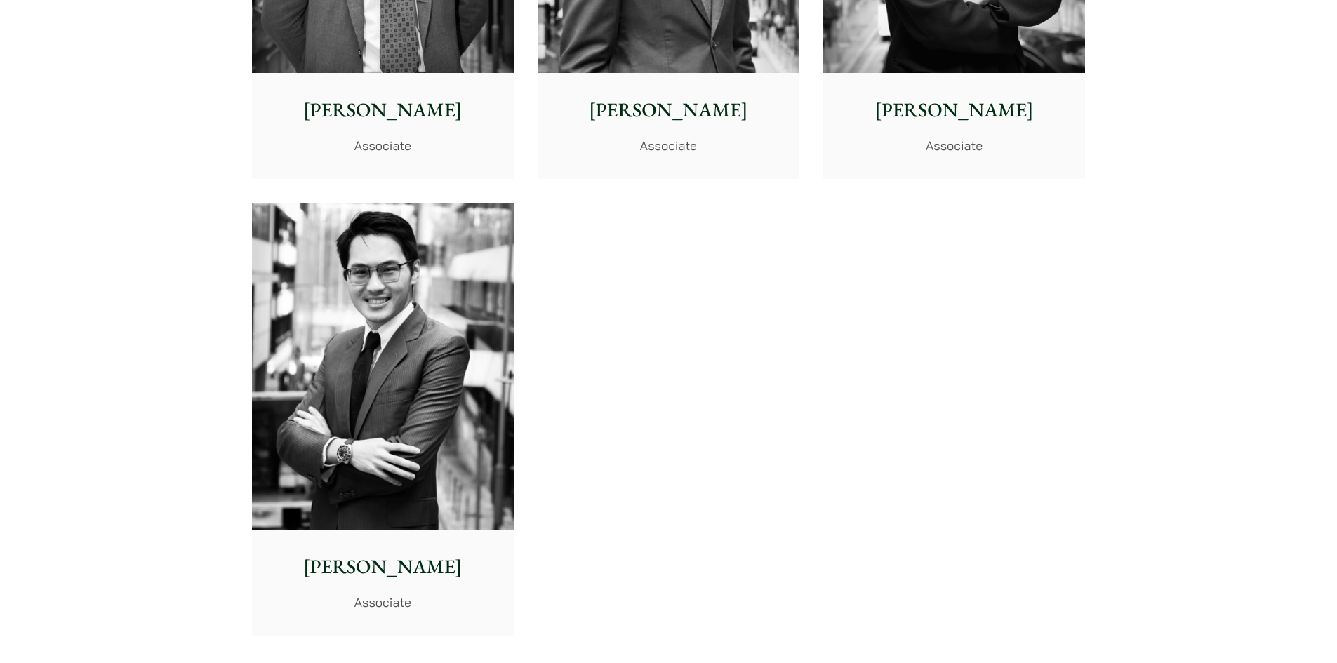
scroll to position [5851, 0]
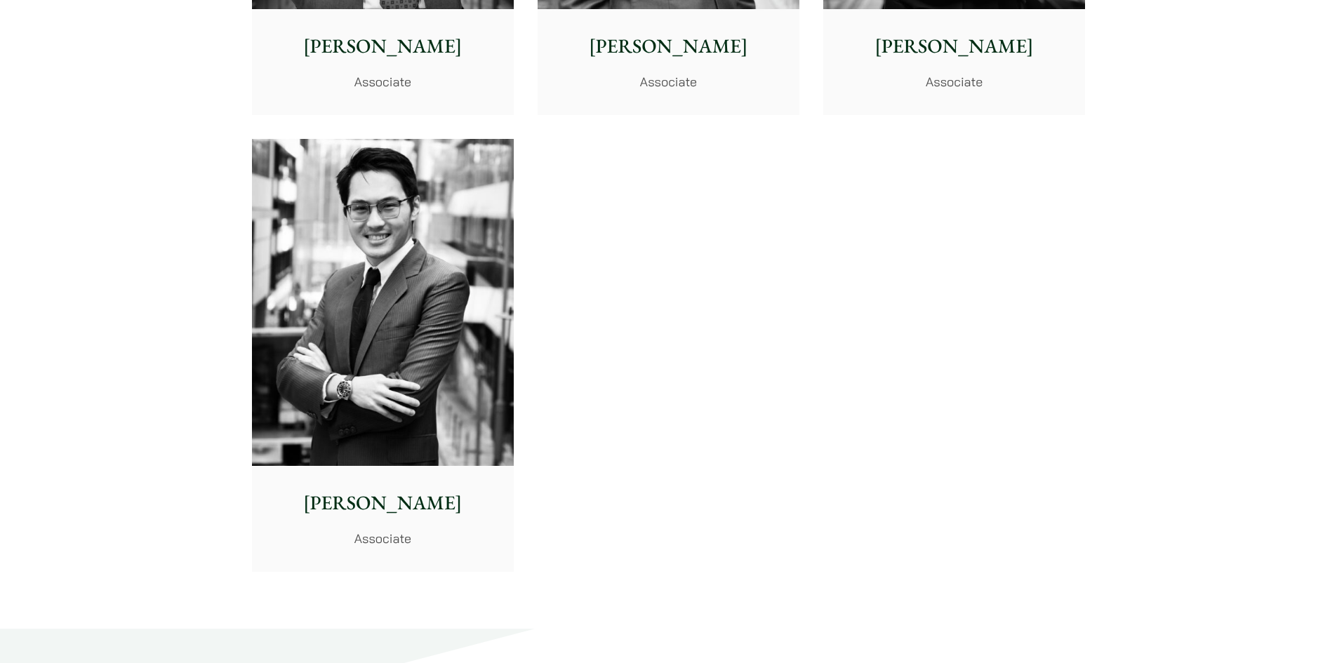
click at [344, 349] on img at bounding box center [383, 303] width 262 height 328
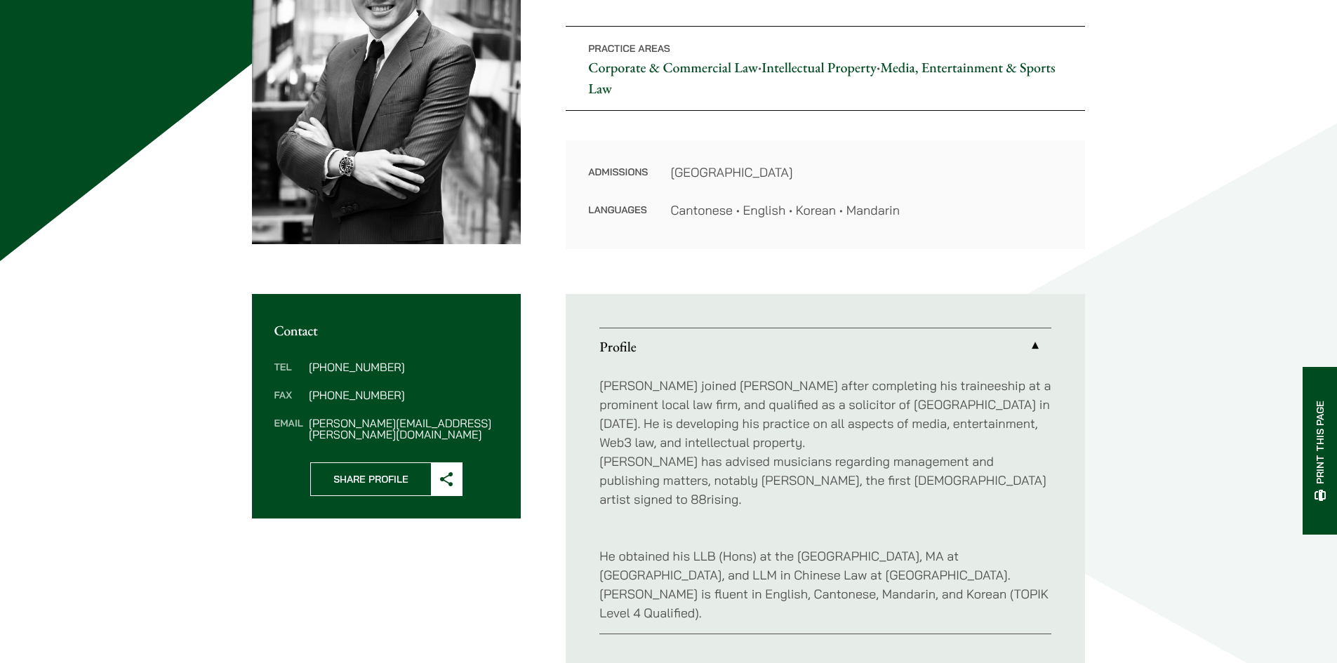
scroll to position [351, 0]
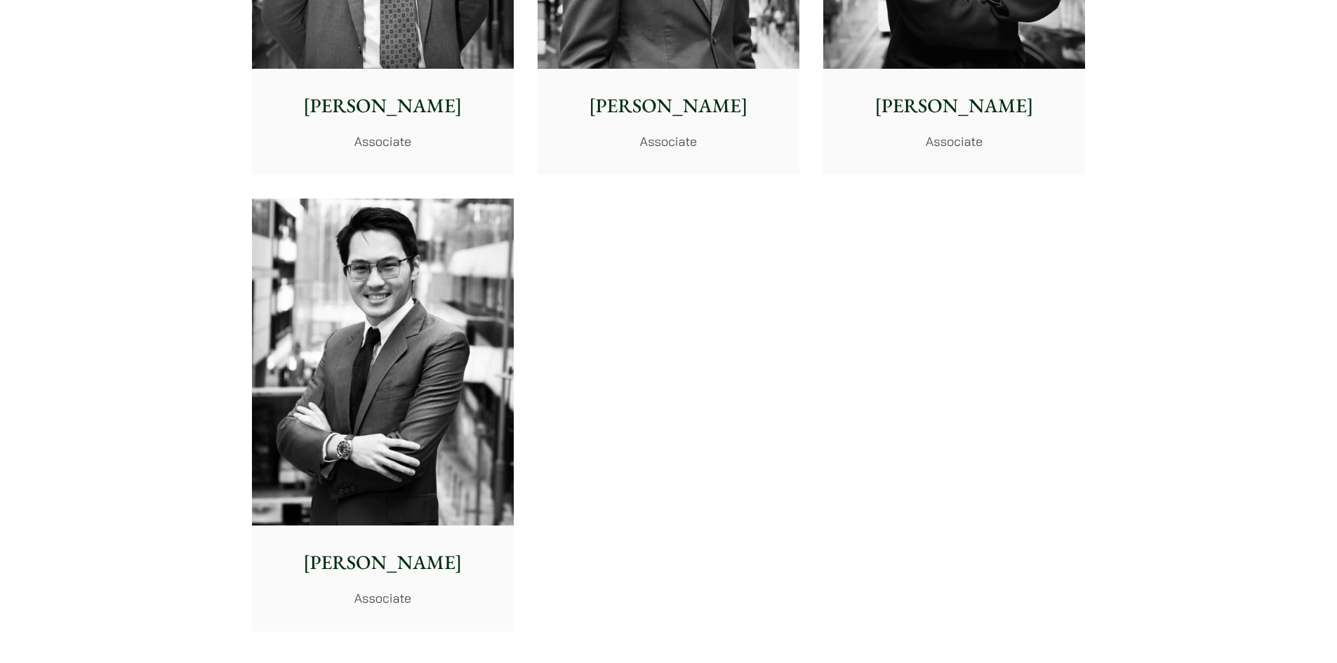
scroll to position [5714, 0]
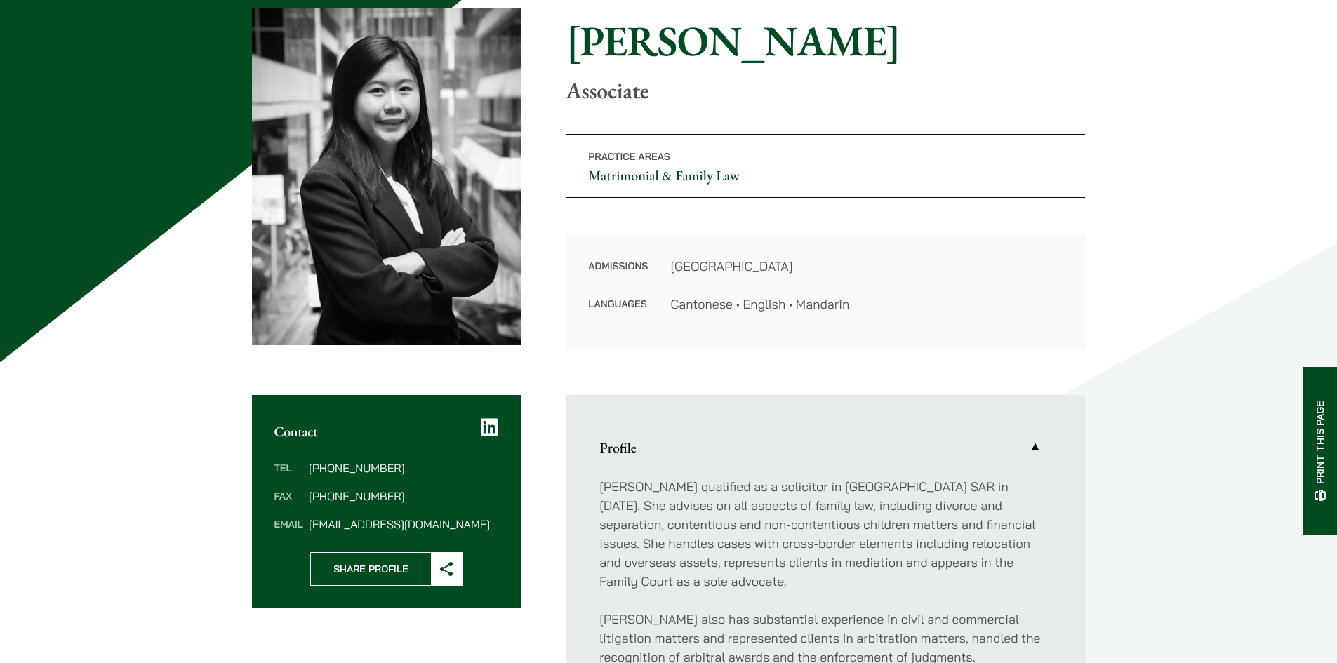
scroll to position [140, 0]
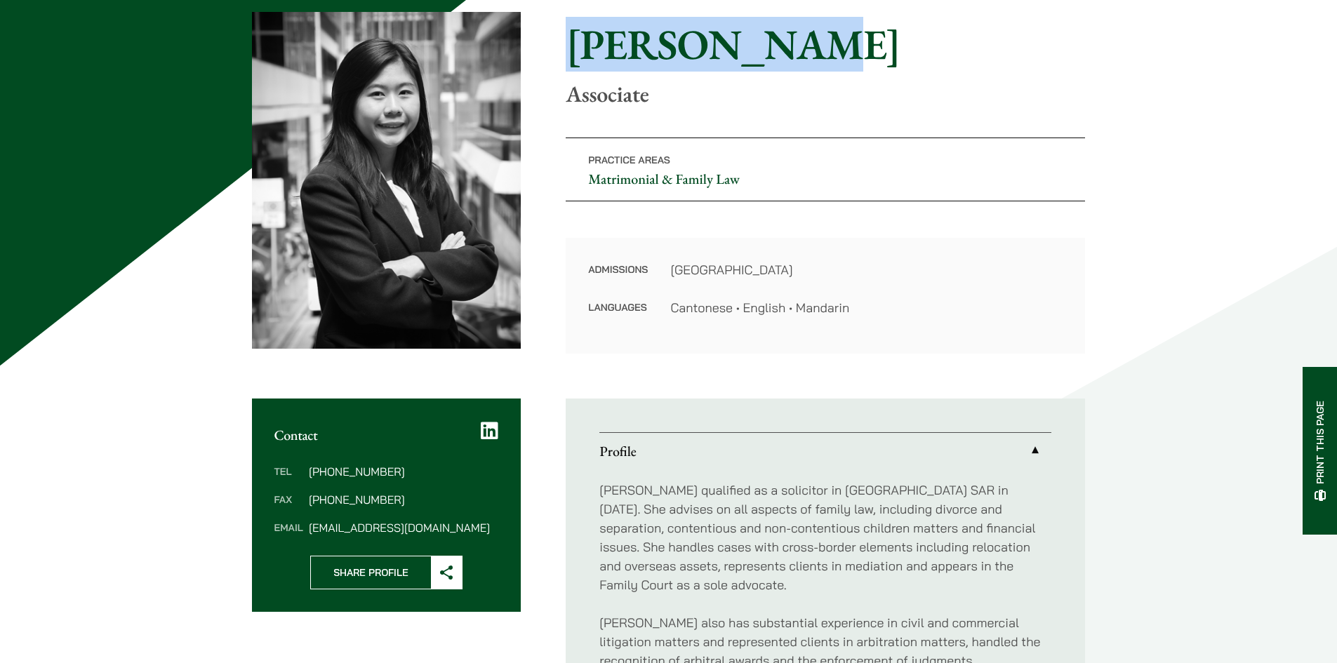
drag, startPoint x: 561, startPoint y: 34, endPoint x: 669, endPoint y: 44, distance: 107.8
click at [776, 35] on div "Home » Lawyers » Danika Chui Danika Chui Associate Practice Areas Matrimonial &…" at bounding box center [669, 183] width 834 height 342
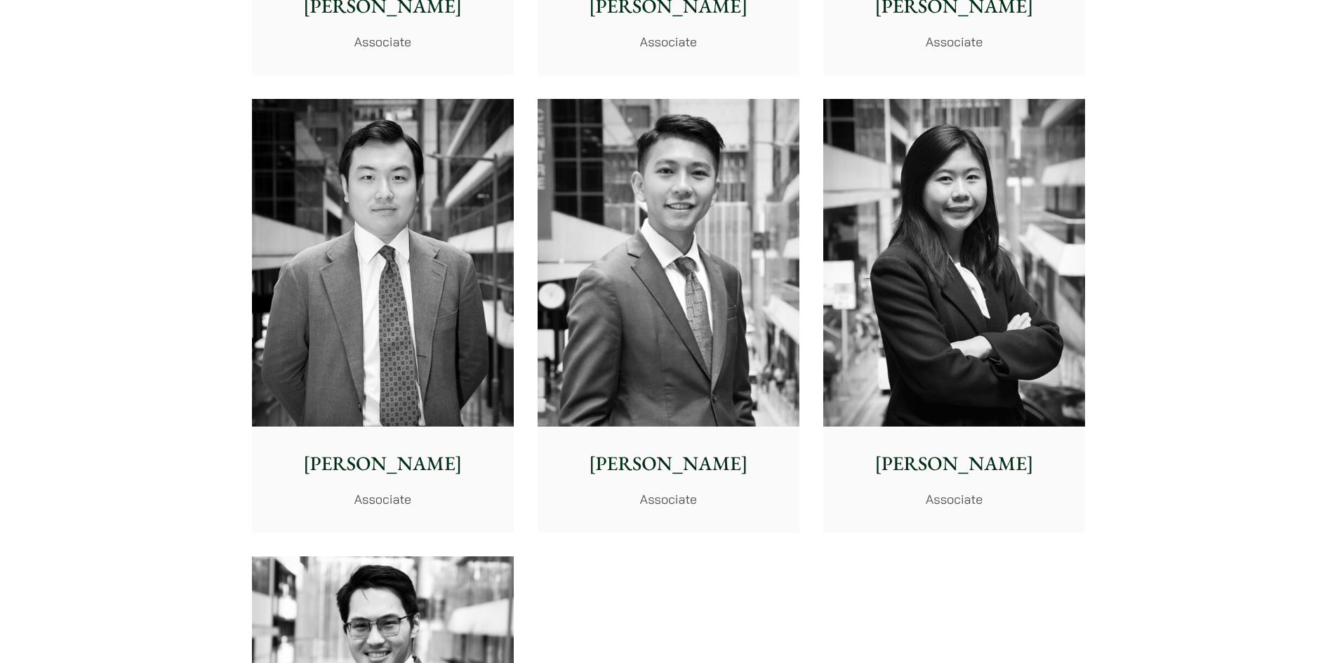
scroll to position [5433, 0]
click at [711, 366] on img at bounding box center [669, 264] width 262 height 328
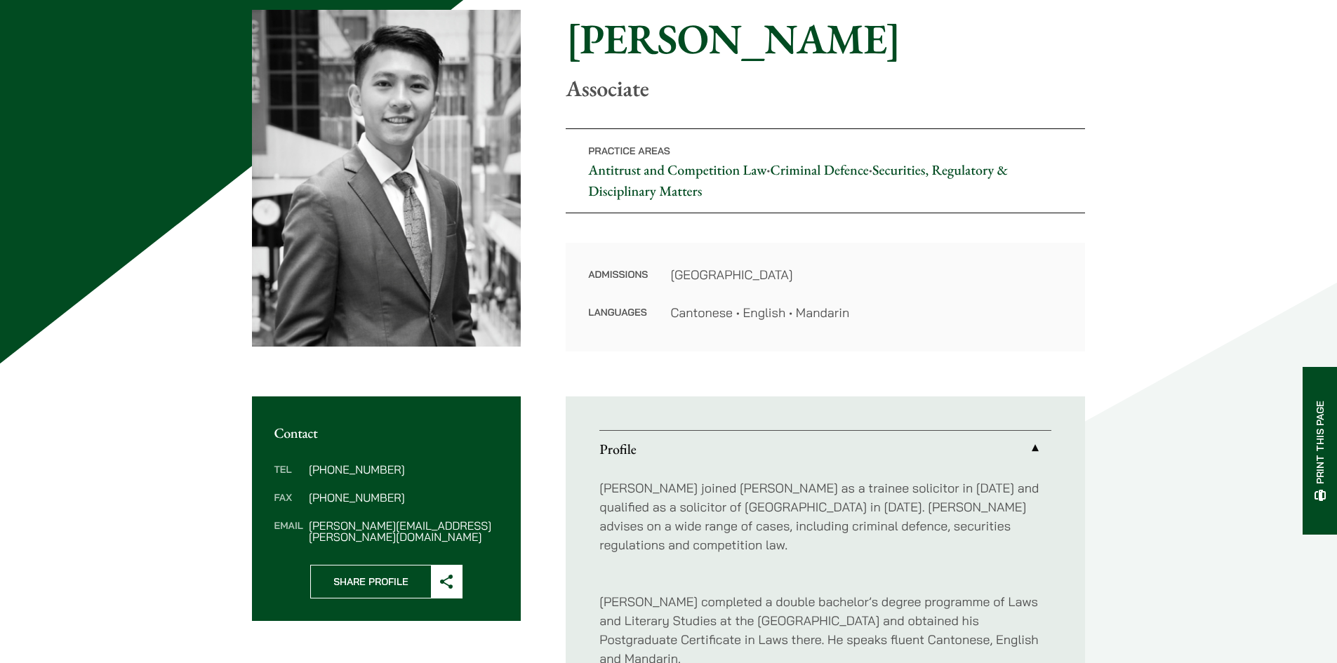
scroll to position [140, 0]
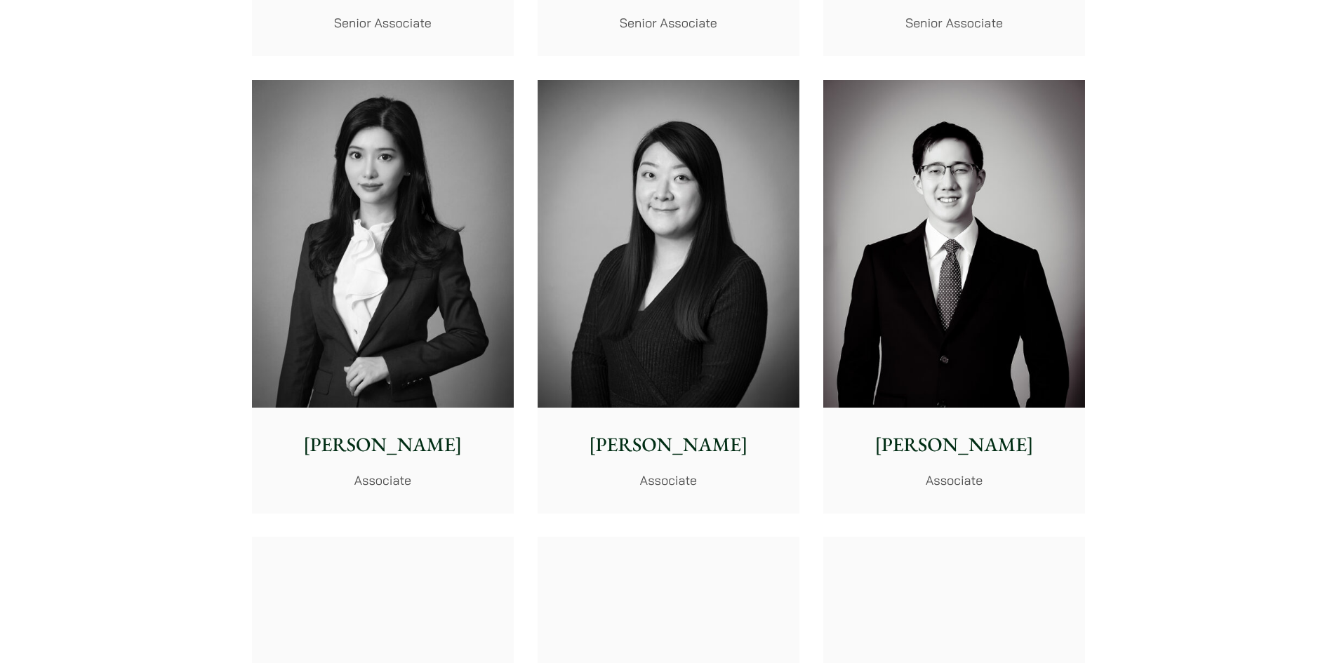
scroll to position [4025, 0]
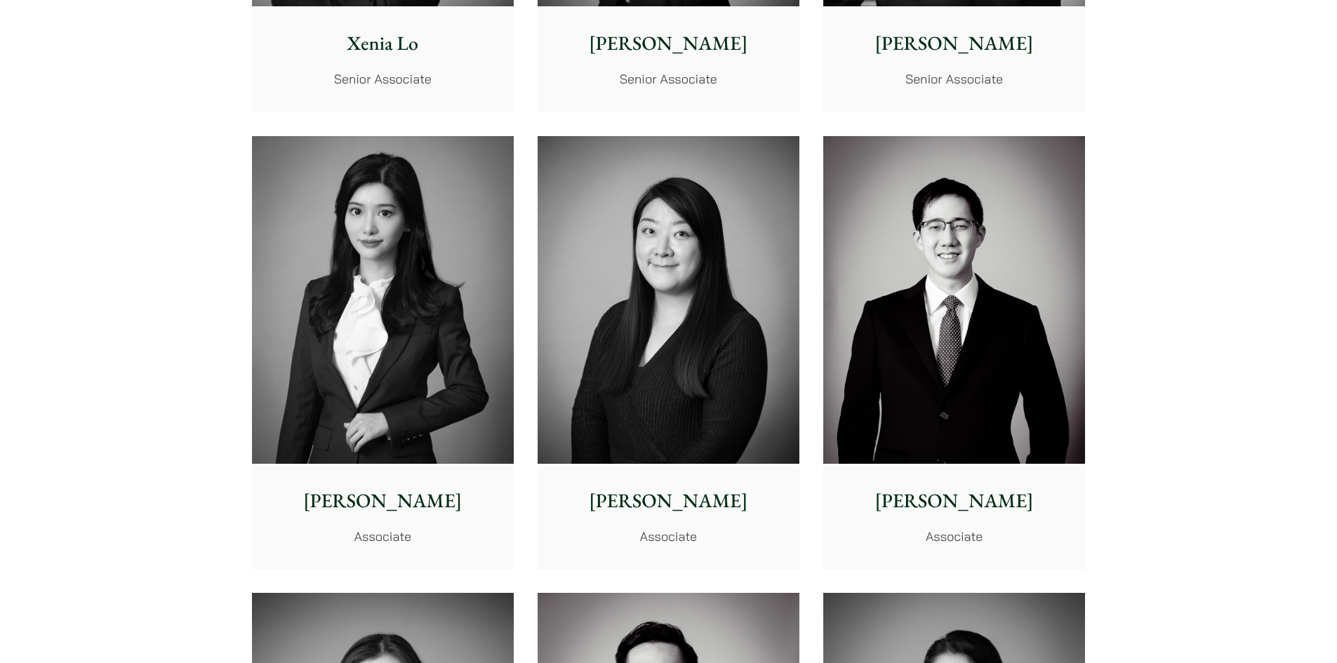
click at [1063, 342] on img at bounding box center [954, 300] width 262 height 328
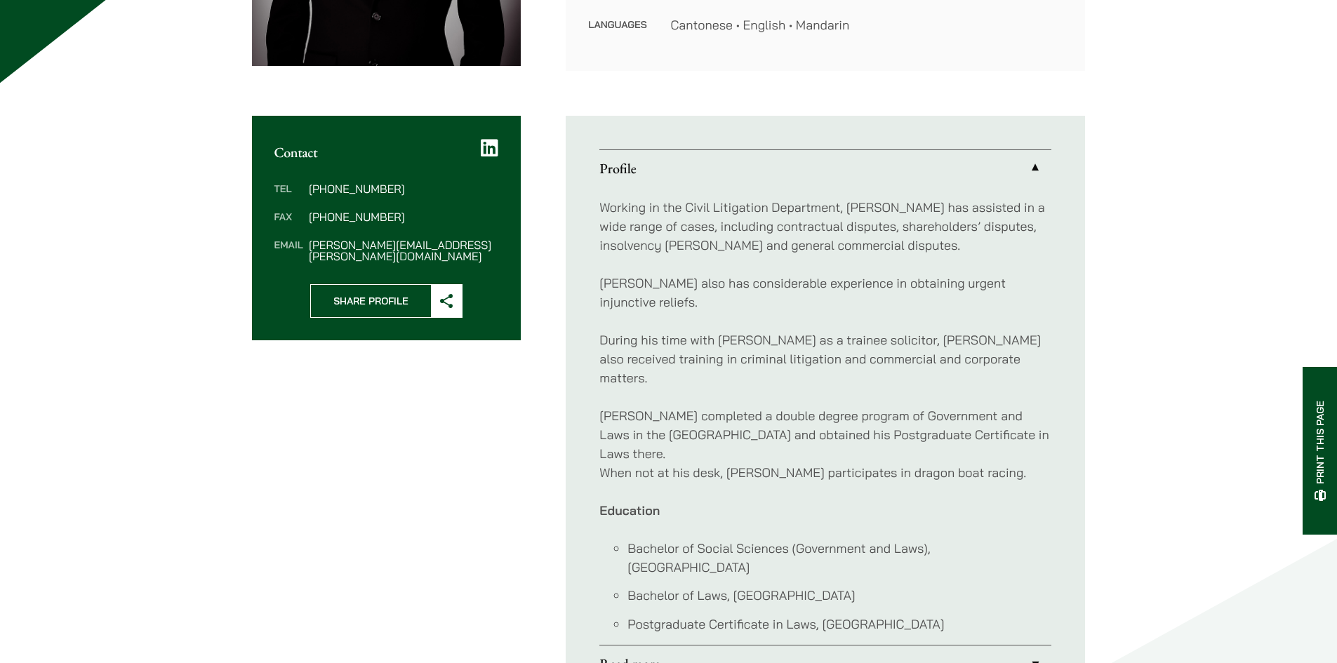
scroll to position [491, 0]
